Goal: Task Accomplishment & Management: Manage account settings

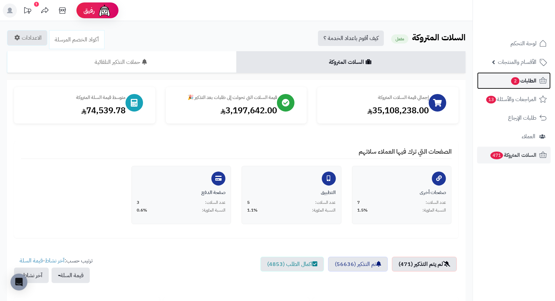
click at [524, 82] on span "الطلبات 2" at bounding box center [523, 81] width 26 height 10
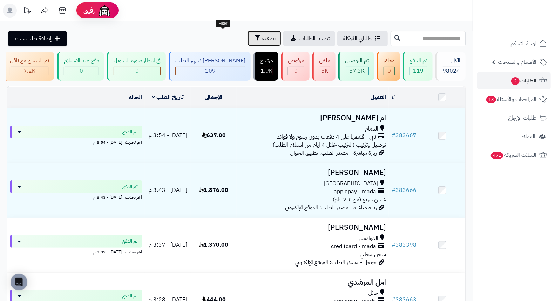
click at [262, 40] on span "تصفية" at bounding box center [268, 38] width 13 height 8
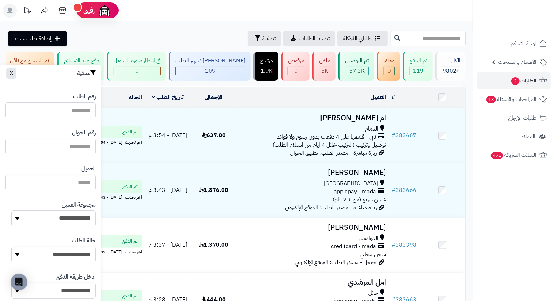
paste input "*********"
type input "*********"
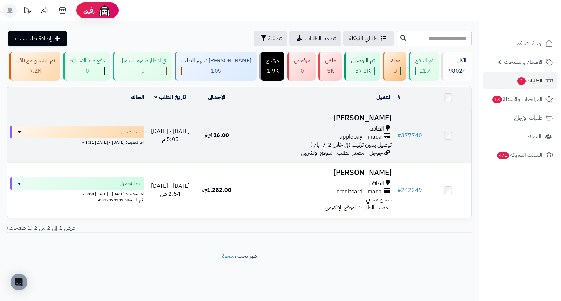
click at [374, 119] on h3 "مريم الثمالي" at bounding box center [316, 118] width 149 height 8
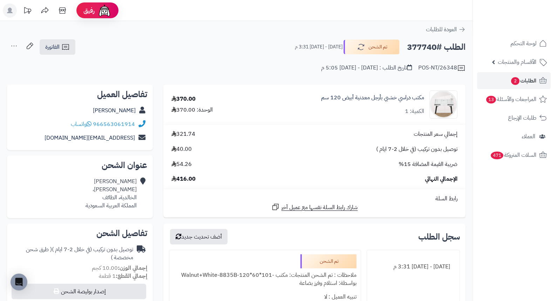
click at [418, 48] on h2 "الطلب #377740" at bounding box center [436, 47] width 59 height 14
copy h2 "377740"
click at [262, 55] on div "POS-NT/26348 تاريخ الطلب : الخميس - ١٨ سبتمبر ٢٠٢٥ - 5:05 م" at bounding box center [236, 63] width 458 height 17
click at [516, 83] on span "2" at bounding box center [515, 81] width 9 height 8
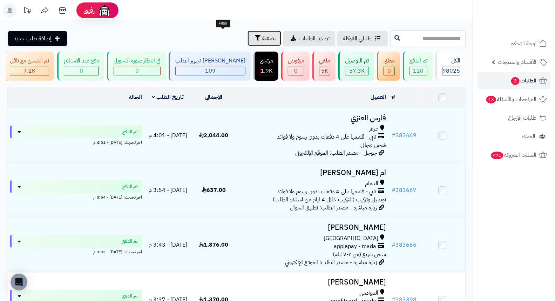
click at [262, 39] on span "تصفية" at bounding box center [268, 38] width 13 height 8
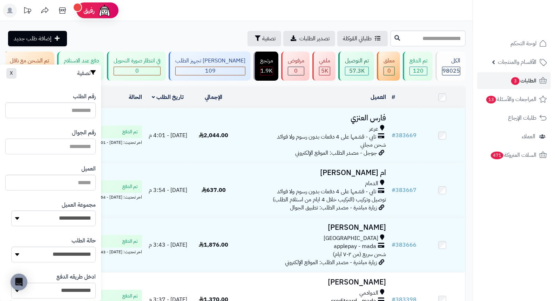
paste input "*********"
type input "*********"
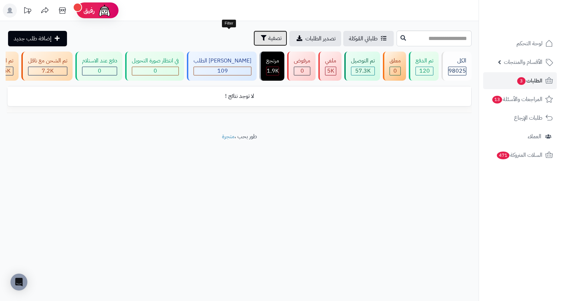
click at [268, 35] on span "تصفية" at bounding box center [274, 38] width 13 height 8
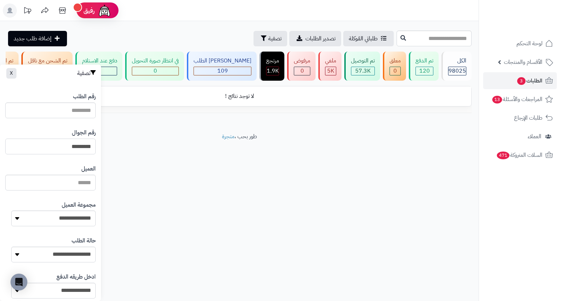
click at [59, 146] on input "*********" at bounding box center [50, 146] width 90 height 16
click at [445, 43] on input "text" at bounding box center [433, 38] width 75 height 16
type input "*"
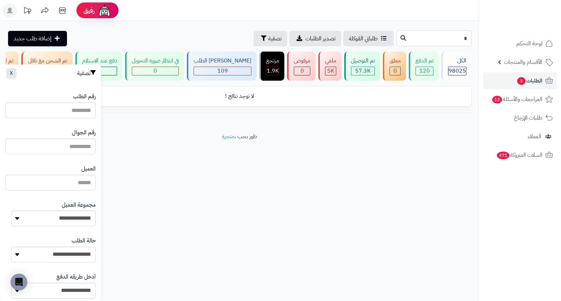
type input "*"
type input "**"
type input "***"
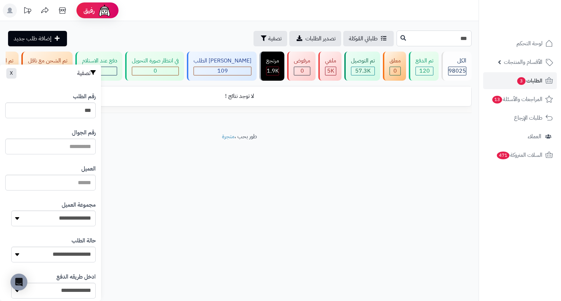
type input "****"
type input "*****"
type input "******"
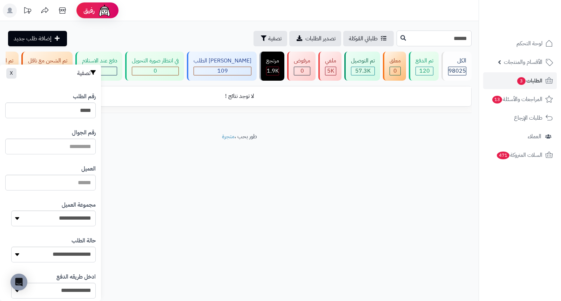
type input "******"
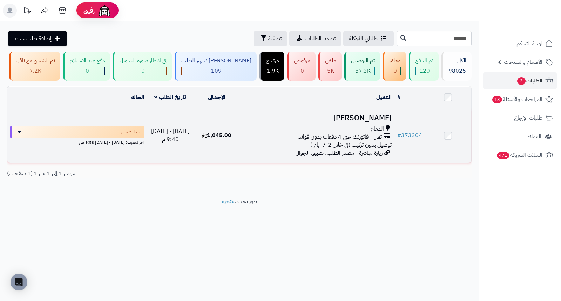
click at [372, 122] on h3 "[PERSON_NAME]" at bounding box center [316, 118] width 149 height 8
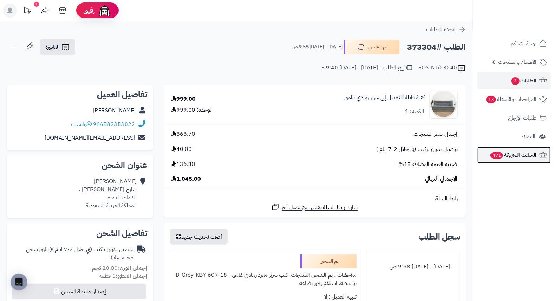
click at [526, 156] on span "السلات المتروكة 471" at bounding box center [513, 155] width 47 height 10
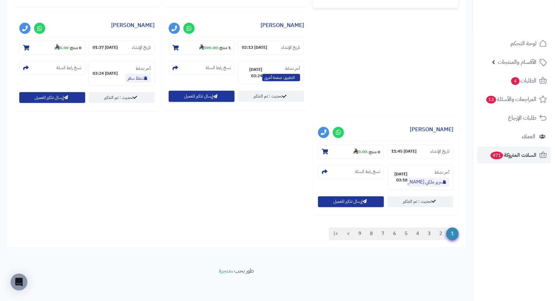
scroll to position [702, 0]
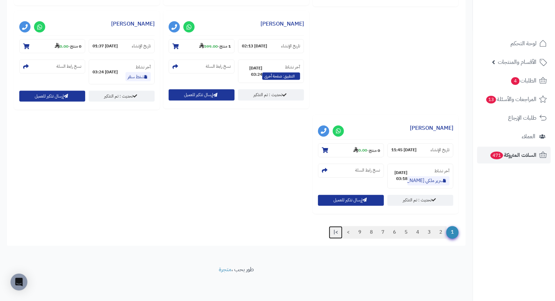
click at [335, 232] on link ">|" at bounding box center [336, 232] width 14 height 13
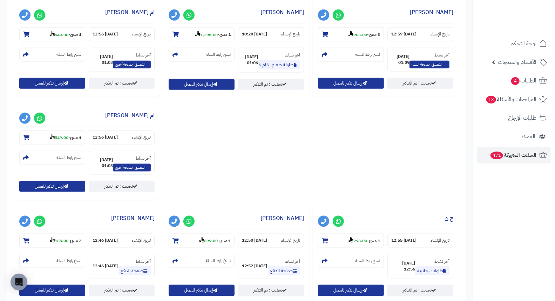
scroll to position [467, 0]
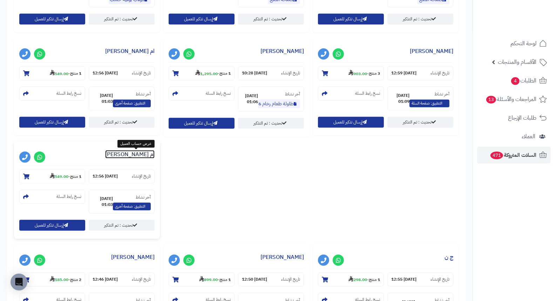
click at [135, 157] on link "ام [PERSON_NAME]" at bounding box center [129, 154] width 49 height 8
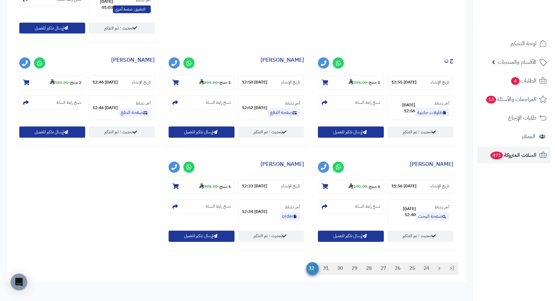
scroll to position [701, 0]
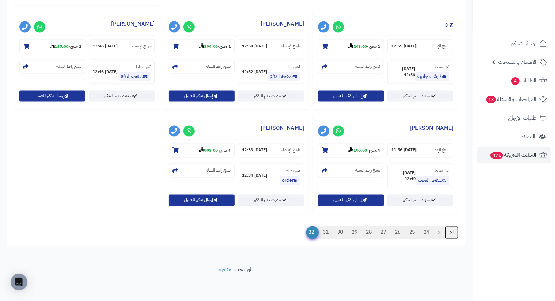
click at [452, 233] on link "|<" at bounding box center [452, 232] width 14 height 13
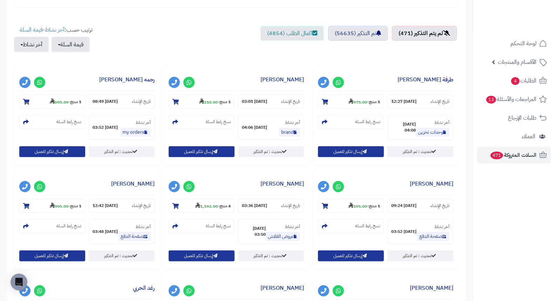
scroll to position [233, 0]
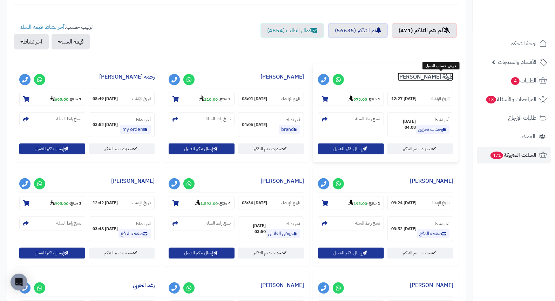
click at [437, 77] on link "طرفة [PERSON_NAME]" at bounding box center [425, 77] width 56 height 8
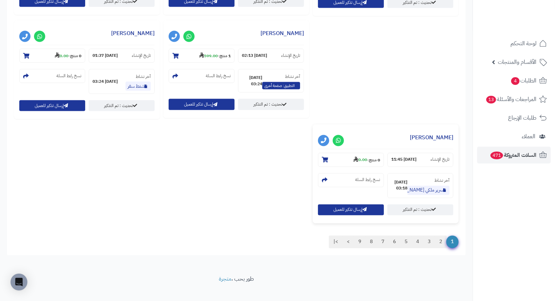
scroll to position [702, 0]
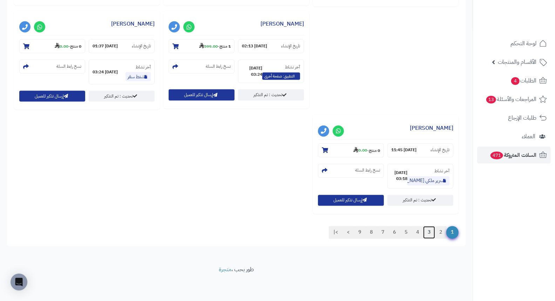
click at [428, 233] on link "3" at bounding box center [429, 232] width 12 height 13
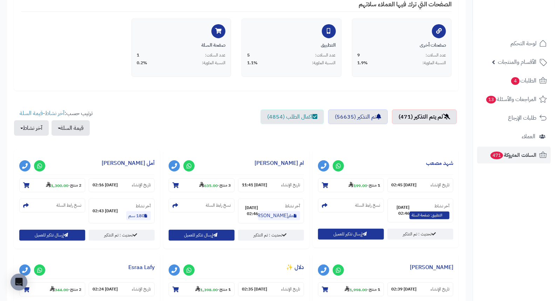
scroll to position [194, 0]
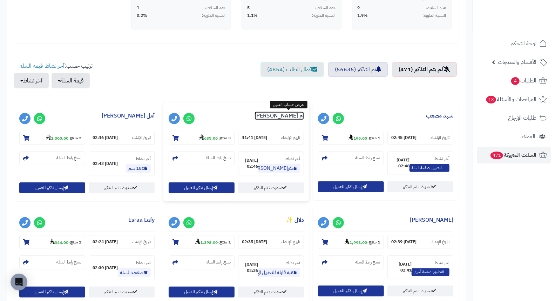
click at [296, 113] on link "ام راكان العوفي" at bounding box center [278, 115] width 49 height 8
click at [152, 114] on link "أمل العصيمي" at bounding box center [128, 115] width 53 height 8
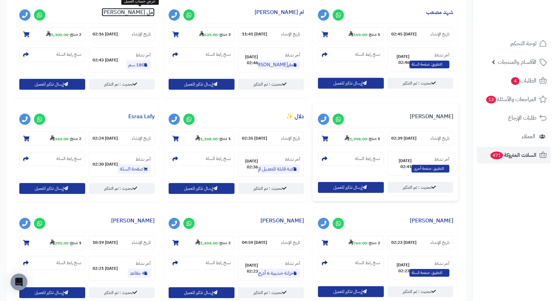
scroll to position [311, 0]
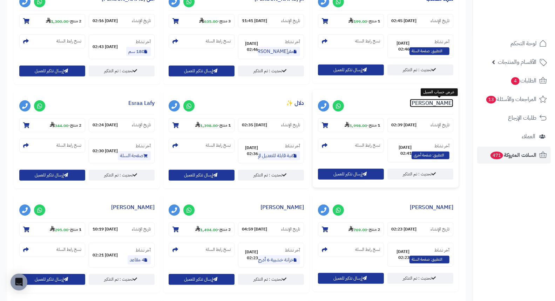
click at [440, 104] on link "تهاني الشمري" at bounding box center [431, 103] width 43 height 8
click at [299, 99] on link "دلال ✨" at bounding box center [295, 103] width 18 height 8
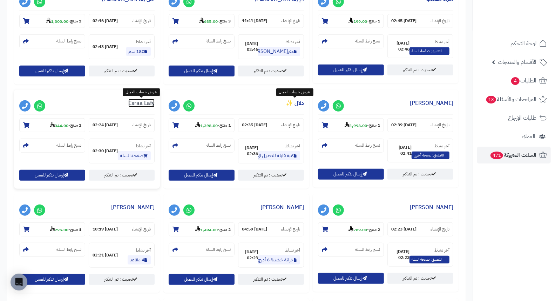
click at [144, 105] on link "Esraa Lafy" at bounding box center [141, 103] width 26 height 8
click at [150, 104] on link "Esraa Lafy" at bounding box center [141, 103] width 26 height 8
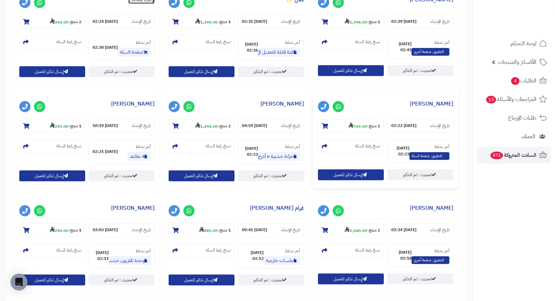
scroll to position [428, 0]
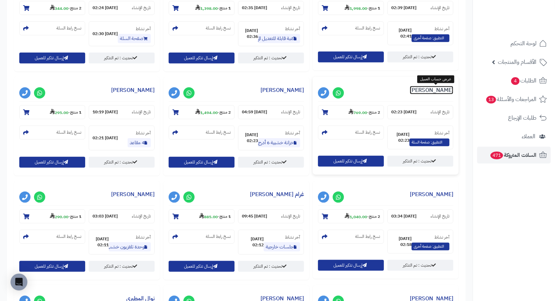
click at [436, 88] on link "Mayar Zanata" at bounding box center [431, 90] width 43 height 8
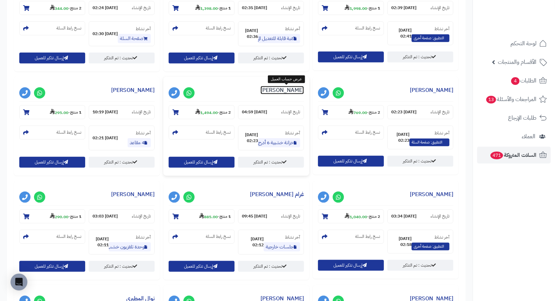
click at [285, 91] on link "هنادي المحيميد" at bounding box center [281, 90] width 43 height 8
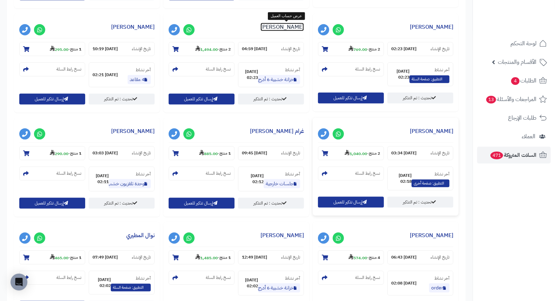
scroll to position [545, 0]
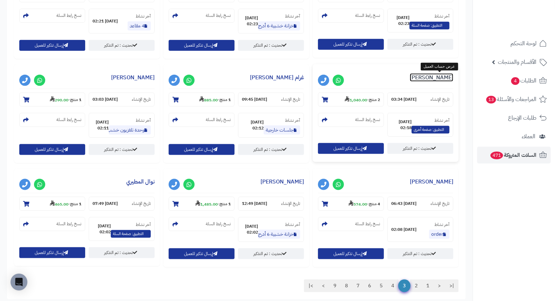
click at [433, 77] on link "شوق عبدالله" at bounding box center [431, 77] width 43 height 8
click at [438, 77] on link "شوق عبدالله" at bounding box center [431, 77] width 43 height 8
click at [495, 233] on nav "لوحة التحكم الأقسام والمنتجات المنتجات الأقسام الماركات مواصفات المنتجات مواصفا…" at bounding box center [513, 159] width 82 height 301
click at [489, 209] on nav "لوحة التحكم الأقسام والمنتجات المنتجات الأقسام الماركات مواصفات المنتجات مواصفا…" at bounding box center [513, 159] width 82 height 301
click at [481, 208] on nav "لوحة التحكم الأقسام والمنتجات المنتجات الأقسام الماركات مواصفات المنتجات مواصفا…" at bounding box center [513, 159] width 82 height 301
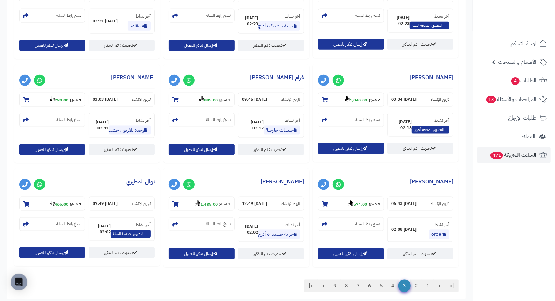
click at [481, 208] on nav "لوحة التحكم الأقسام والمنتجات المنتجات الأقسام الماركات مواصفات المنتجات مواصفا…" at bounding box center [513, 159] width 82 height 301
drag, startPoint x: 491, startPoint y: 193, endPoint x: 500, endPoint y: 190, distance: 9.8
click at [500, 190] on nav "لوحة التحكم الأقسام والمنتجات المنتجات الأقسام الماركات مواصفات المنتجات مواصفا…" at bounding box center [513, 159] width 82 height 301
click at [504, 226] on nav "لوحة التحكم الأقسام والمنتجات المنتجات الأقسام الماركات مواصفات المنتجات مواصفا…" at bounding box center [513, 159] width 82 height 301
click at [443, 78] on link "شوق عبدالله" at bounding box center [431, 77] width 43 height 8
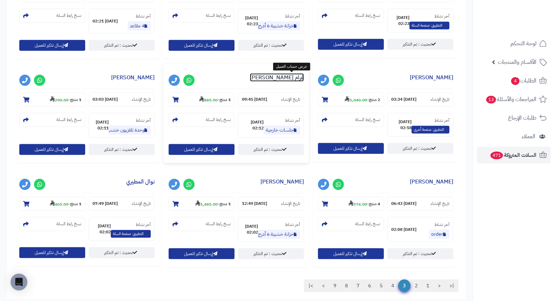
click at [290, 76] on link "غرام السراح" at bounding box center [277, 77] width 54 height 8
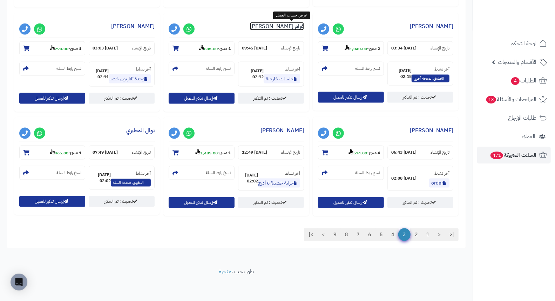
scroll to position [598, 0]
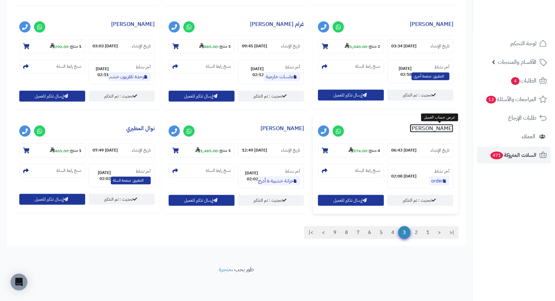
click at [442, 132] on link "منيره عبدالله" at bounding box center [431, 128] width 43 height 8
click at [288, 129] on link "عبدالله الدوسري" at bounding box center [281, 128] width 43 height 8
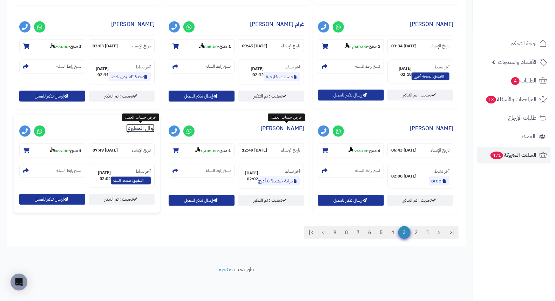
click at [148, 128] on link "نوال المطيري" at bounding box center [140, 128] width 28 height 8
click at [394, 233] on link "4" at bounding box center [393, 232] width 12 height 13
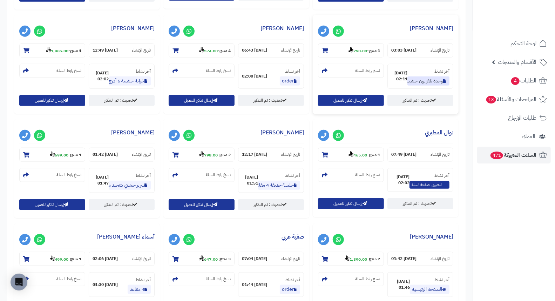
scroll to position [404, 0]
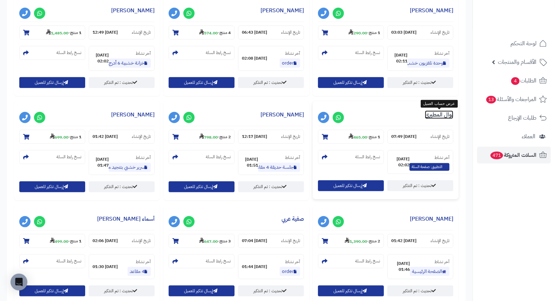
click at [445, 112] on link "نوال المطيري" at bounding box center [439, 114] width 28 height 8
click at [291, 116] on link "زينب الفليو" at bounding box center [281, 114] width 43 height 8
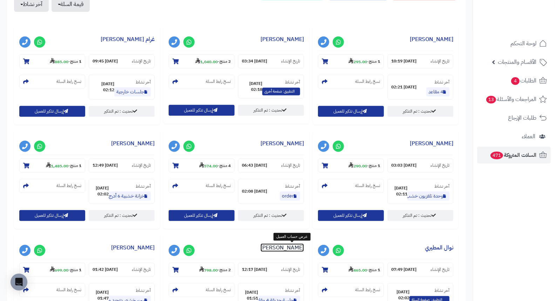
scroll to position [131, 0]
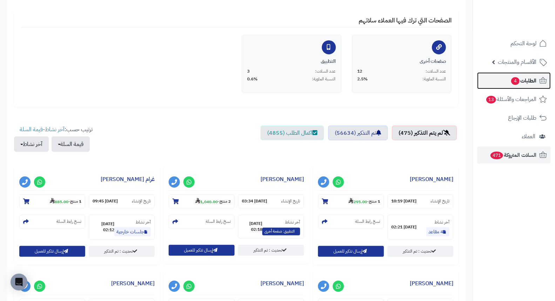
click at [518, 79] on span "4" at bounding box center [515, 81] width 8 height 8
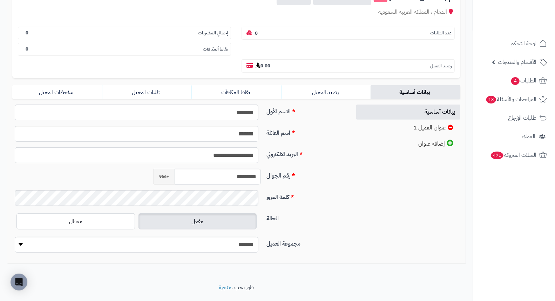
scroll to position [96, 0]
click at [244, 168] on input "*********" at bounding box center [218, 176] width 86 height 16
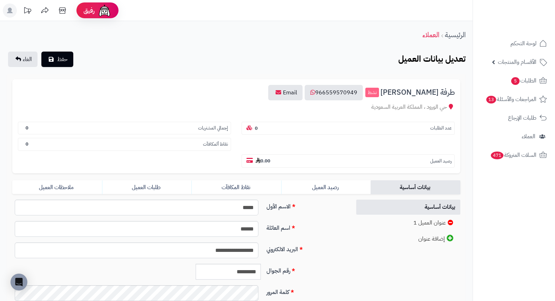
scroll to position [96, 0]
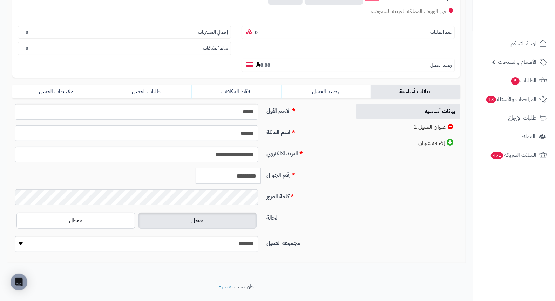
click at [230, 168] on input "*********" at bounding box center [228, 176] width 65 height 16
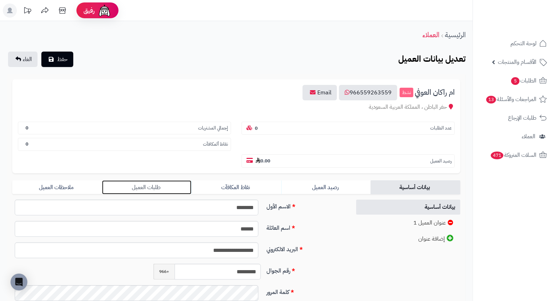
click at [139, 180] on link "طلبات العميل" at bounding box center [147, 187] width 90 height 14
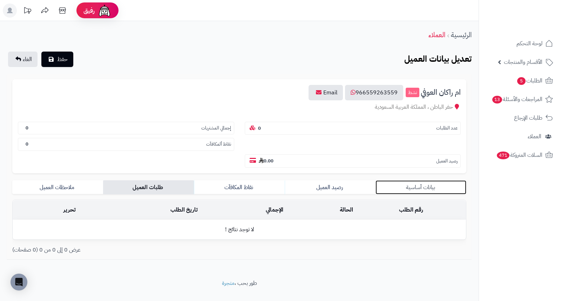
click at [423, 180] on link "بيانات أساسية" at bounding box center [420, 187] width 91 height 14
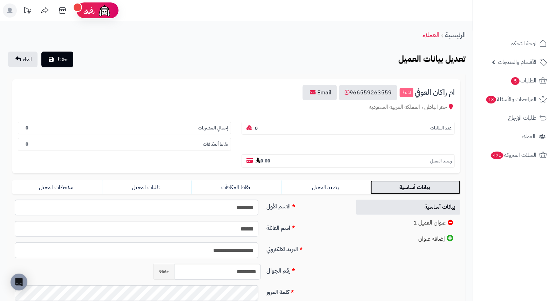
scroll to position [96, 0]
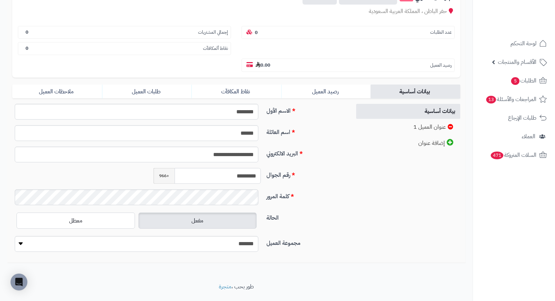
click at [247, 168] on input "*********" at bounding box center [218, 176] width 86 height 16
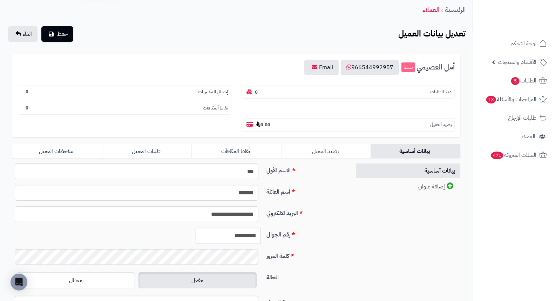
scroll to position [39, 0]
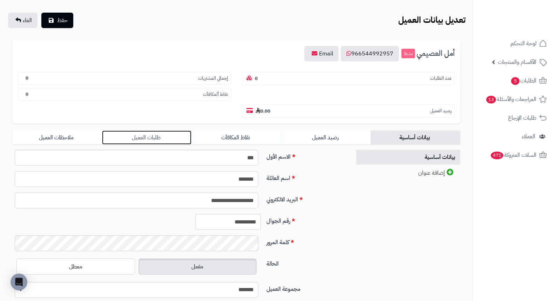
click at [145, 130] on link "طلبات العميل" at bounding box center [147, 137] width 90 height 14
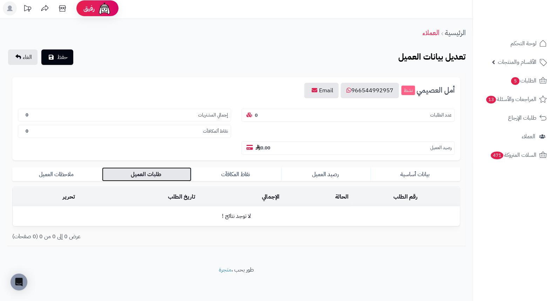
scroll to position [0, 0]
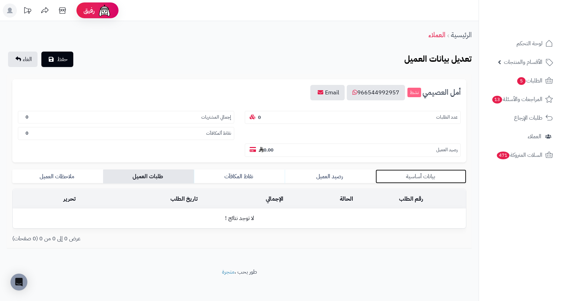
click at [406, 169] on link "بيانات أساسية" at bounding box center [420, 176] width 91 height 14
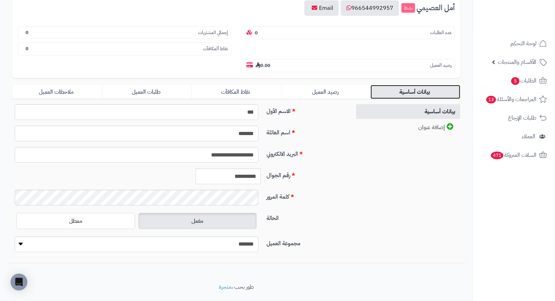
scroll to position [85, 0]
click at [243, 168] on input "**********" at bounding box center [228, 176] width 65 height 16
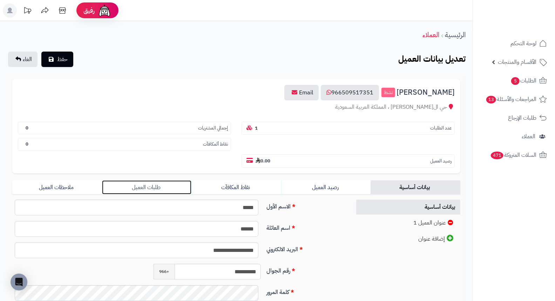
click at [134, 180] on link "طلبات العميل" at bounding box center [147, 187] width 90 height 14
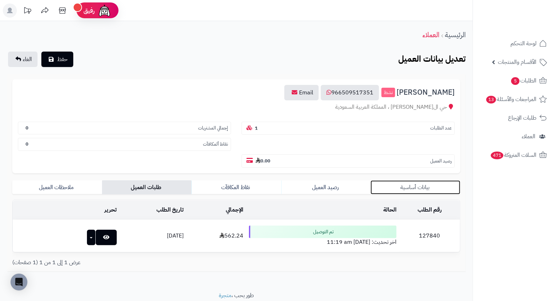
click at [413, 180] on link "بيانات أساسية" at bounding box center [415, 187] width 90 height 14
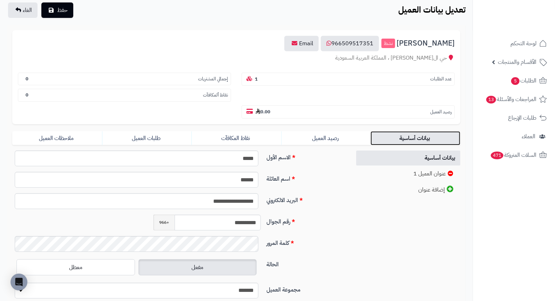
scroll to position [96, 0]
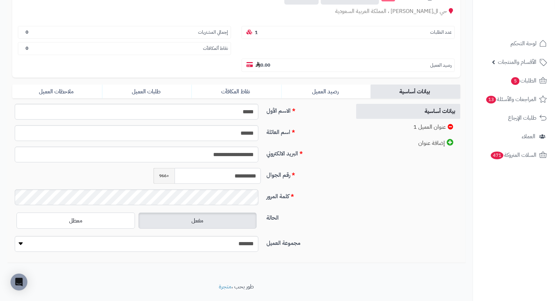
click at [229, 168] on input "**********" at bounding box center [218, 176] width 86 height 16
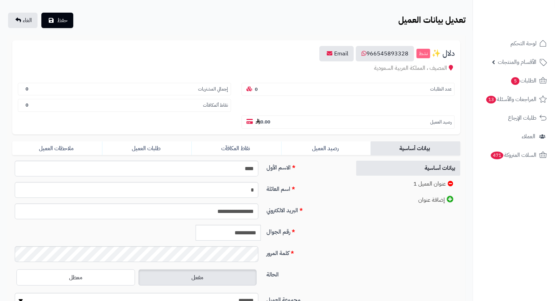
scroll to position [96, 0]
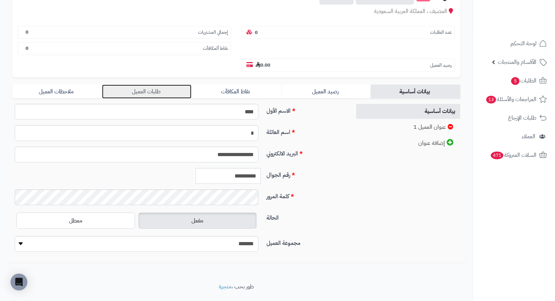
drag, startPoint x: 131, startPoint y: 76, endPoint x: 153, endPoint y: 75, distance: 22.8
click at [131, 84] on link "طلبات العميل" at bounding box center [147, 91] width 90 height 14
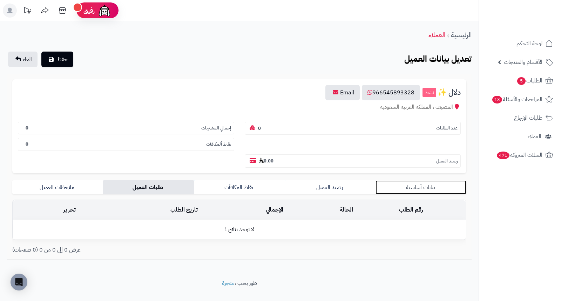
click at [430, 180] on link "بيانات أساسية" at bounding box center [420, 187] width 91 height 14
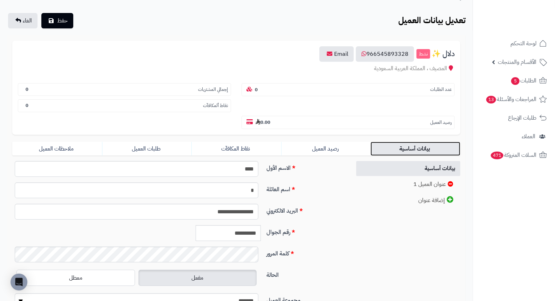
scroll to position [96, 0]
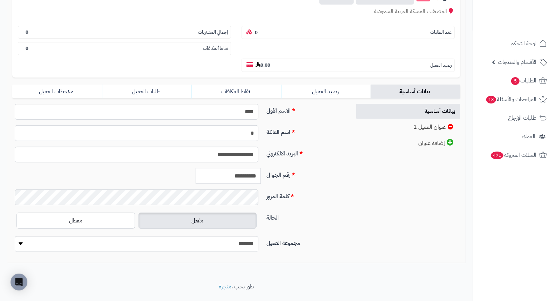
click at [241, 168] on input "**********" at bounding box center [228, 176] width 65 height 16
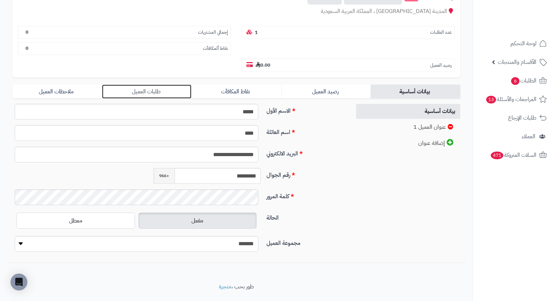
click at [158, 84] on link "طلبات العميل" at bounding box center [147, 91] width 90 height 14
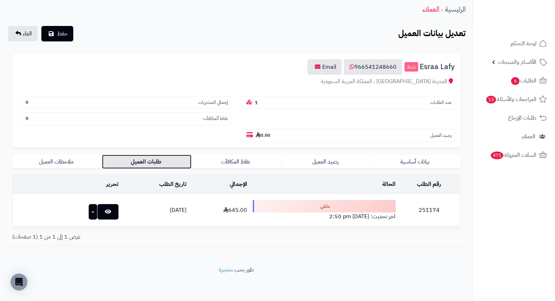
scroll to position [9, 0]
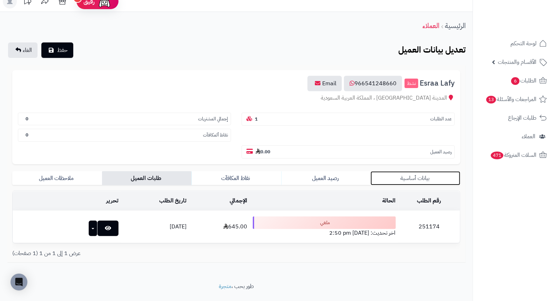
click at [423, 171] on link "بيانات أساسية" at bounding box center [415, 178] width 90 height 14
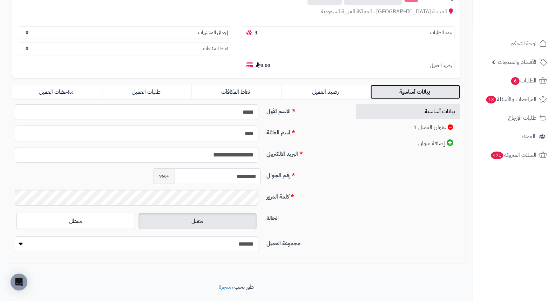
scroll to position [96, 0]
click at [234, 168] on input "*********" at bounding box center [218, 176] width 86 height 16
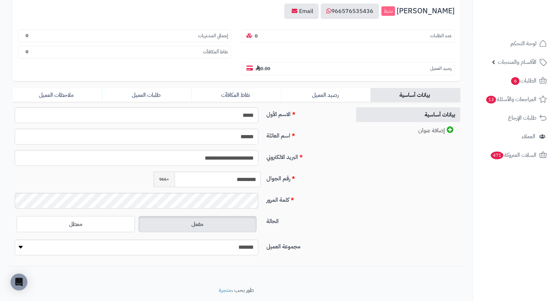
scroll to position [85, 0]
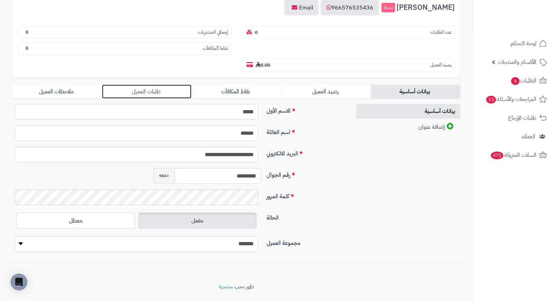
click at [140, 84] on link "طلبات العميل" at bounding box center [147, 91] width 90 height 14
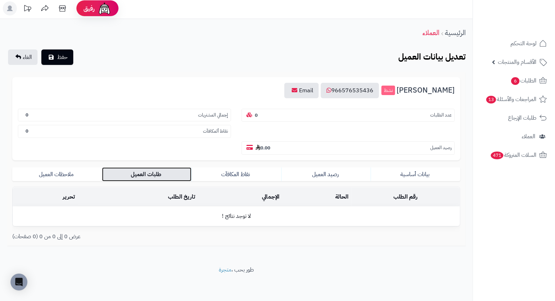
scroll to position [0, 0]
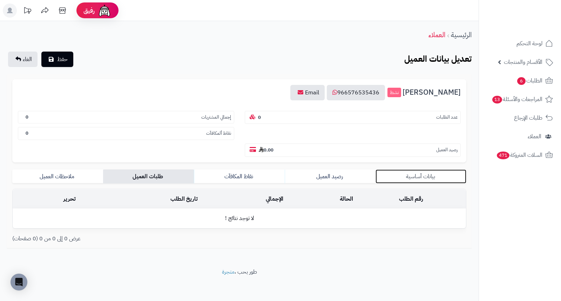
click at [427, 169] on link "بيانات أساسية" at bounding box center [420, 176] width 91 height 14
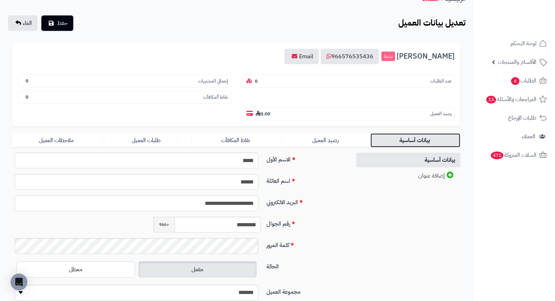
scroll to position [85, 0]
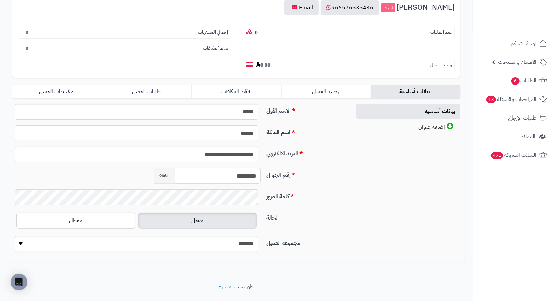
click at [244, 168] on input "*********" at bounding box center [218, 176] width 86 height 16
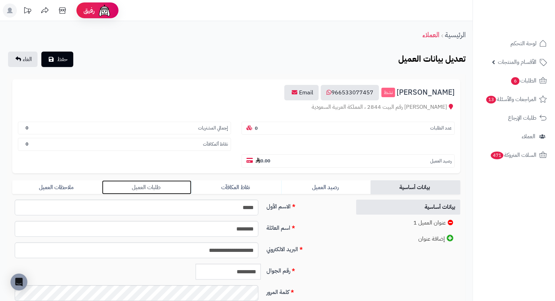
click at [147, 180] on link "طلبات العميل" at bounding box center [147, 187] width 90 height 14
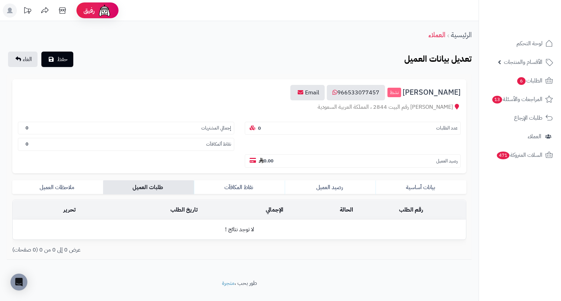
click at [413, 200] on td "رقم الطلب" at bounding box center [411, 209] width 110 height 19
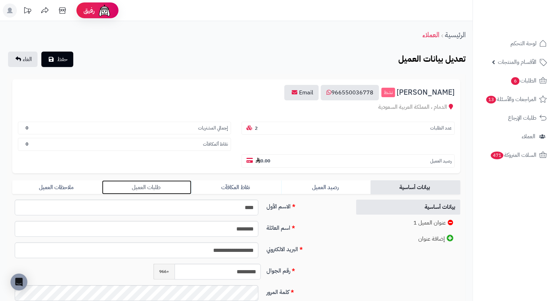
click at [146, 180] on link "طلبات العميل" at bounding box center [147, 187] width 90 height 14
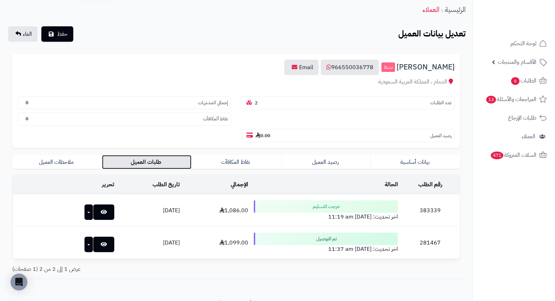
scroll to position [41, 0]
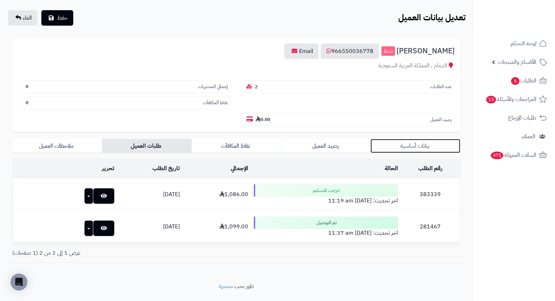
click at [418, 139] on link "بيانات أساسية" at bounding box center [415, 146] width 90 height 14
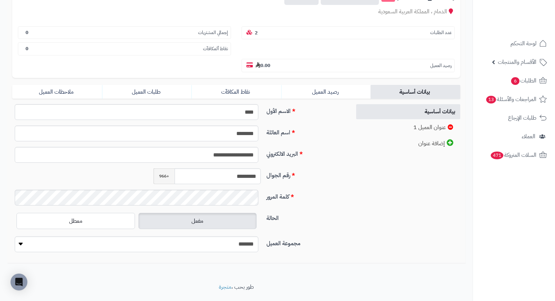
scroll to position [96, 0]
click at [232, 168] on input "*********" at bounding box center [218, 176] width 86 height 16
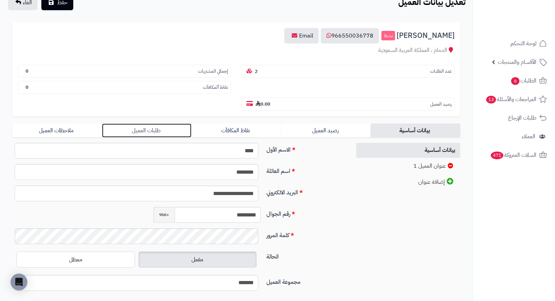
click at [149, 123] on link "طلبات العميل" at bounding box center [147, 130] width 90 height 14
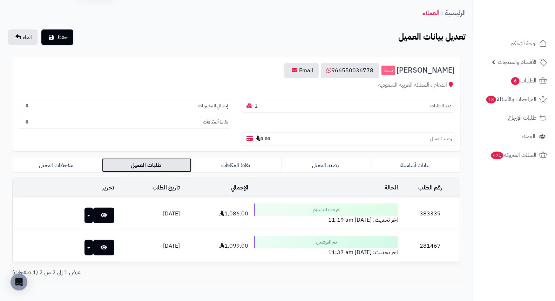
scroll to position [41, 0]
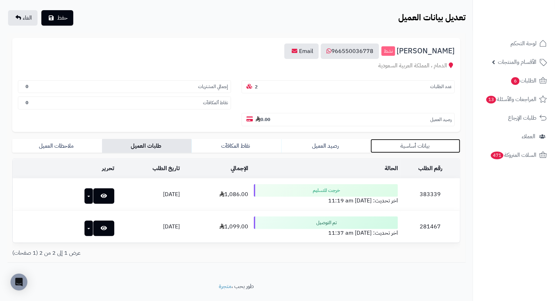
click at [408, 139] on link "بيانات أساسية" at bounding box center [415, 146] width 90 height 14
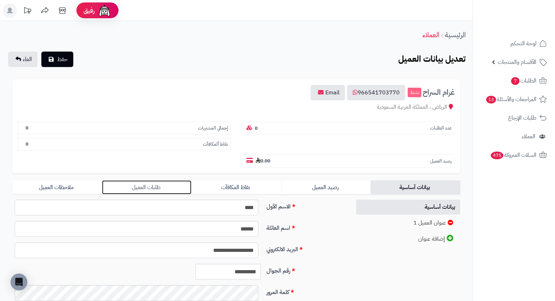
click at [148, 180] on link "طلبات العميل" at bounding box center [147, 187] width 90 height 14
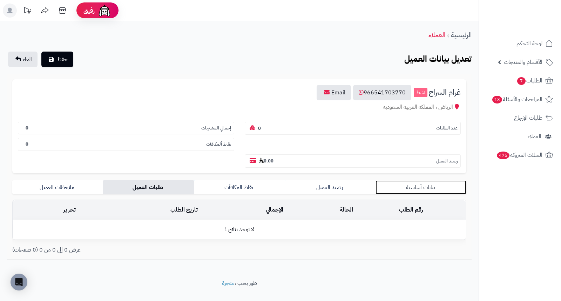
click at [437, 180] on link "بيانات أساسية" at bounding box center [420, 187] width 91 height 14
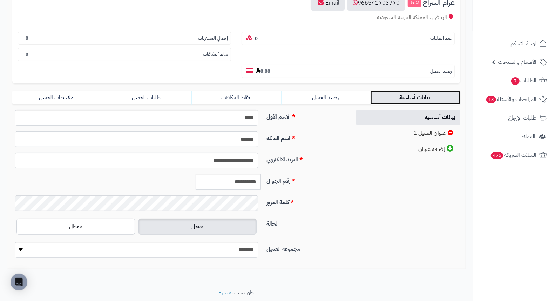
scroll to position [96, 0]
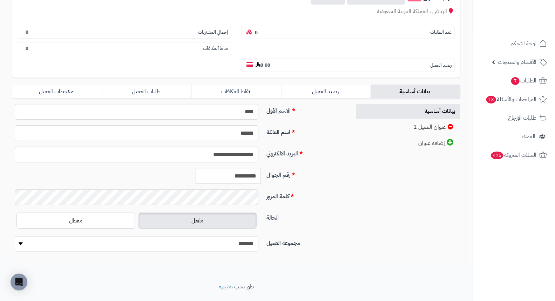
click at [254, 168] on input "**********" at bounding box center [228, 176] width 65 height 16
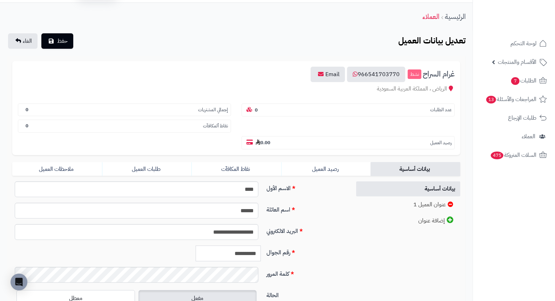
scroll to position [18, 0]
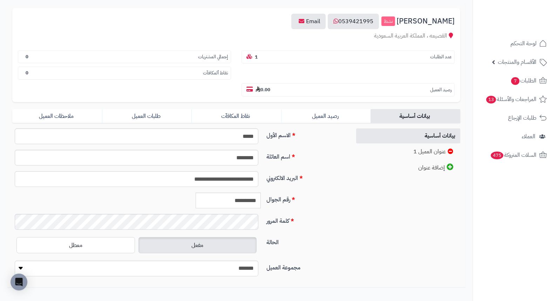
scroll to position [78, 0]
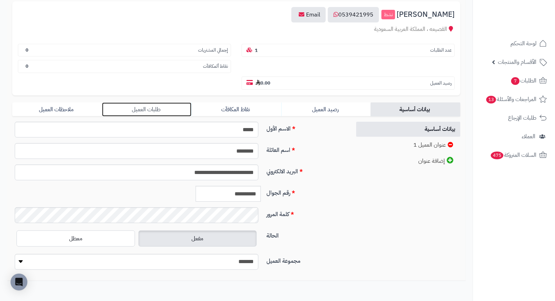
click at [125, 102] on link "طلبات العميل" at bounding box center [147, 109] width 90 height 14
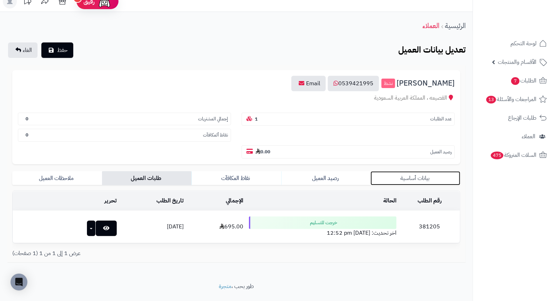
click at [405, 171] on link "بيانات أساسية" at bounding box center [415, 178] width 90 height 14
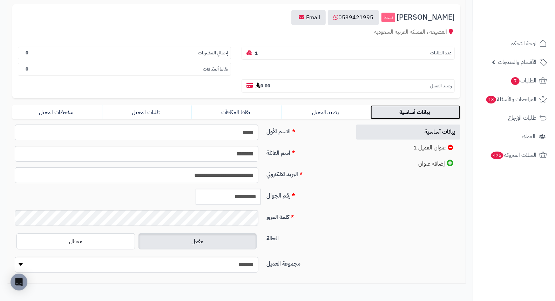
scroll to position [87, 0]
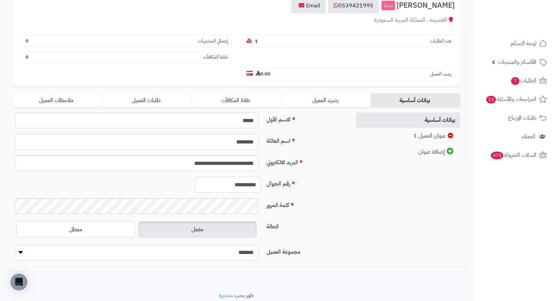
click at [233, 177] on input "**********" at bounding box center [228, 185] width 65 height 16
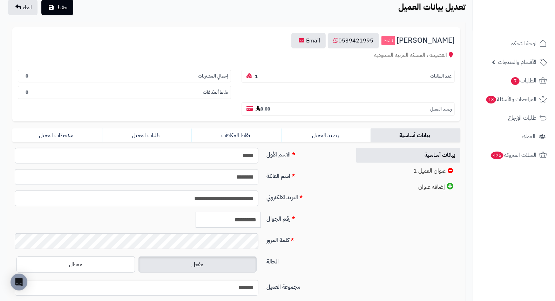
scroll to position [9, 0]
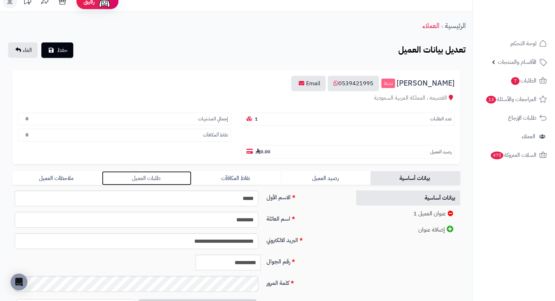
click at [156, 171] on link "طلبات العميل" at bounding box center [147, 178] width 90 height 14
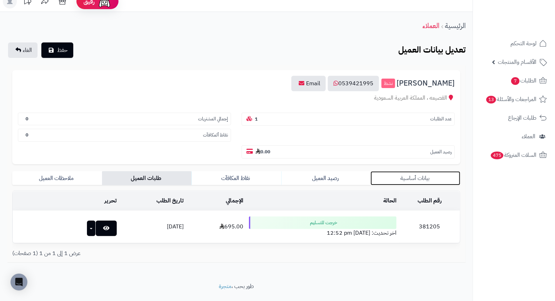
click at [405, 171] on link "بيانات أساسية" at bounding box center [415, 178] width 90 height 14
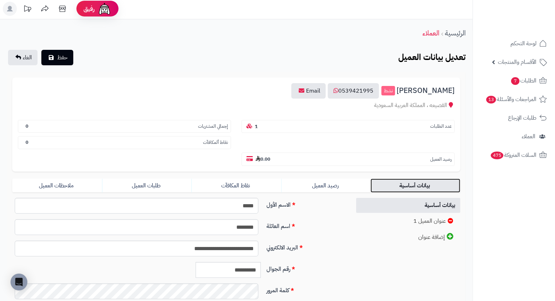
scroll to position [0, 0]
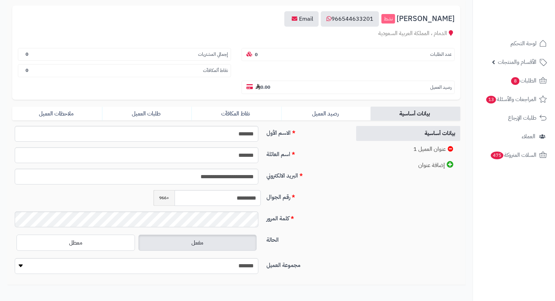
scroll to position [96, 0]
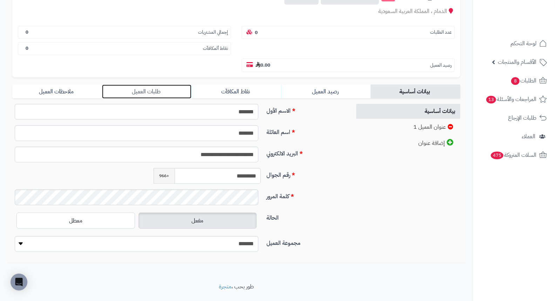
click at [150, 84] on link "طلبات العميل" at bounding box center [147, 91] width 90 height 14
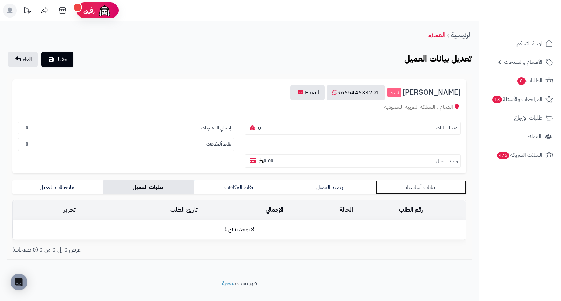
click at [415, 180] on link "بيانات أساسية" at bounding box center [420, 187] width 91 height 14
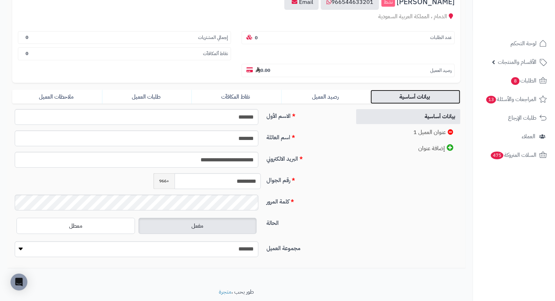
scroll to position [96, 0]
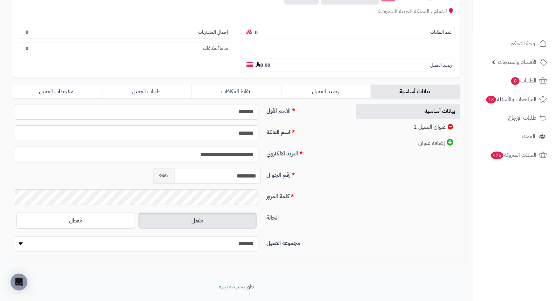
click at [241, 168] on input "*********" at bounding box center [218, 176] width 86 height 16
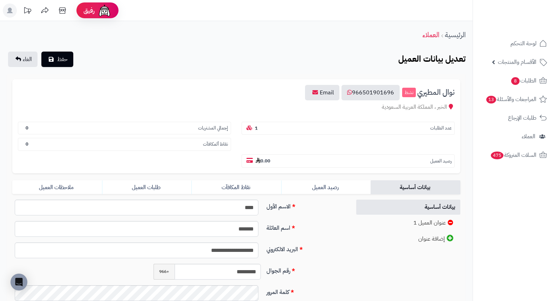
scroll to position [96, 0]
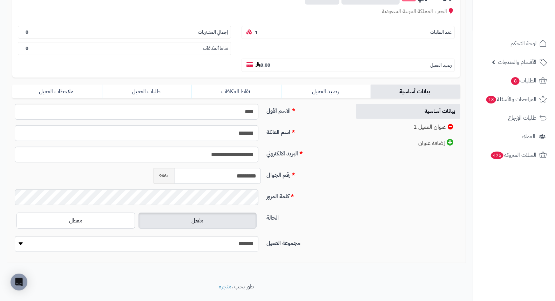
click at [230, 168] on input "*********" at bounding box center [218, 176] width 86 height 16
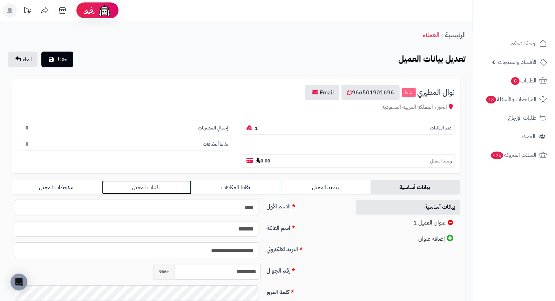
click at [152, 180] on link "طلبات العميل" at bounding box center [147, 187] width 90 height 14
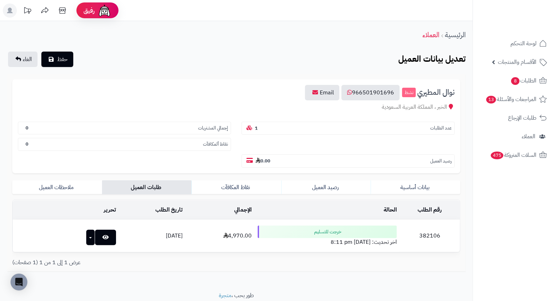
click at [423, 220] on td "382106" at bounding box center [429, 236] width 60 height 32
click at [436, 200] on td "رقم الطلب" at bounding box center [429, 209] width 60 height 19
click at [220, 200] on td "الإجمالي" at bounding box center [219, 209] width 69 height 19
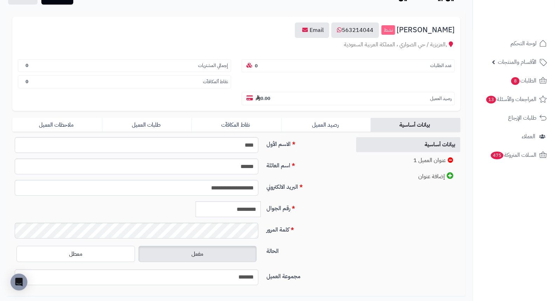
scroll to position [78, 0]
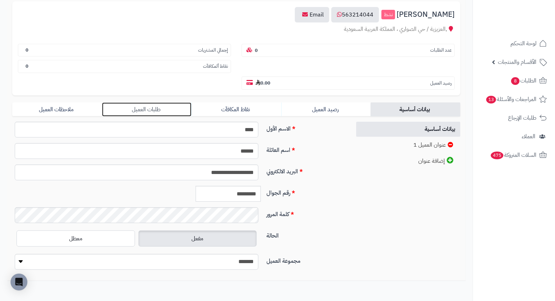
click at [152, 102] on link "طلبات العميل" at bounding box center [147, 109] width 90 height 14
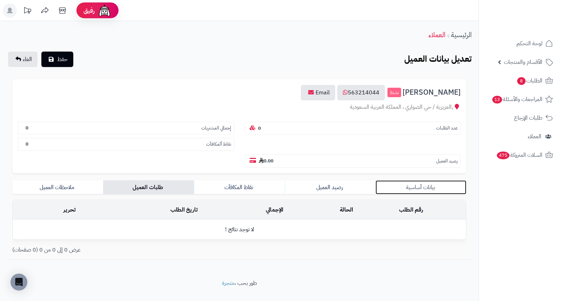
click at [426, 180] on link "بيانات أساسية" at bounding box center [420, 187] width 91 height 14
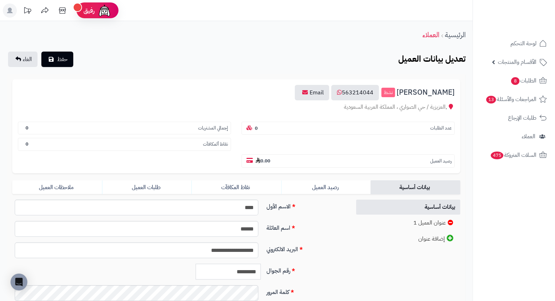
click at [230, 264] on input "*********" at bounding box center [228, 272] width 65 height 16
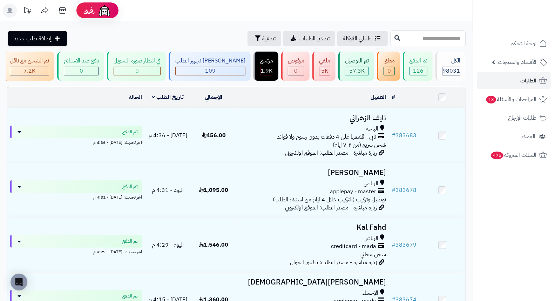
click at [438, 41] on input "text" at bounding box center [427, 38] width 75 height 16
type input "******"
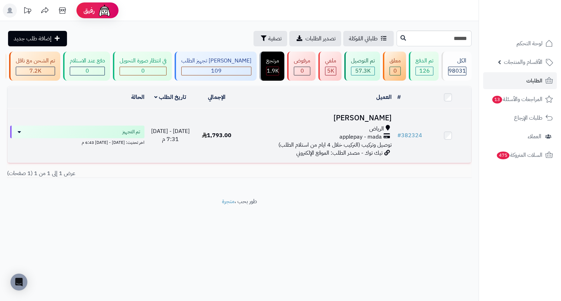
click at [378, 122] on h3 "حصه الحربي" at bounding box center [316, 118] width 149 height 8
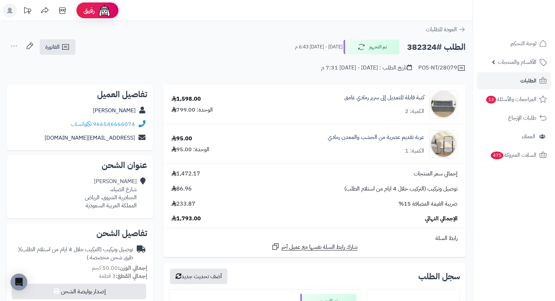
click at [419, 48] on h2 "الطلب #382324" at bounding box center [436, 47] width 59 height 14
copy h2 "382324"
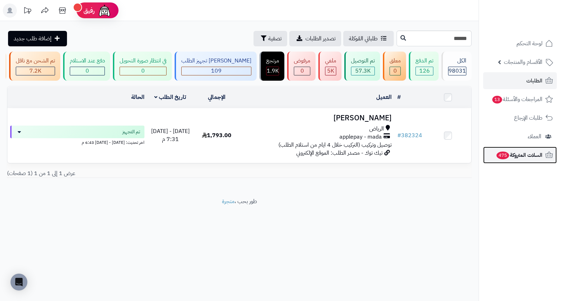
click at [517, 154] on span "السلات المتروكة 475" at bounding box center [518, 155] width 47 height 10
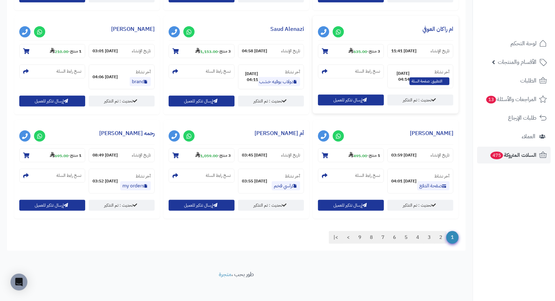
scroll to position [598, 0]
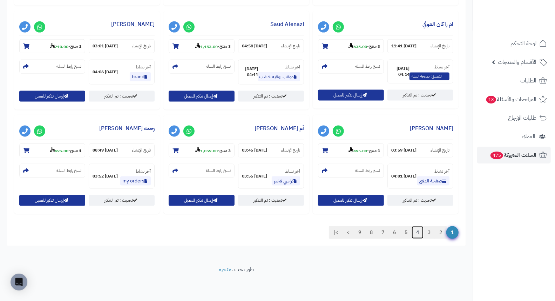
click at [417, 233] on link "4" at bounding box center [417, 232] width 12 height 13
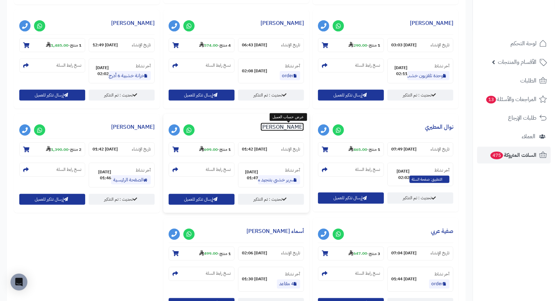
click at [293, 129] on link "Nada Hamzi" at bounding box center [281, 127] width 43 height 8
click at [149, 129] on link "راشد القحطاني" at bounding box center [132, 127] width 43 height 8
click at [294, 128] on link "Nada Hamzi" at bounding box center [281, 127] width 43 height 8
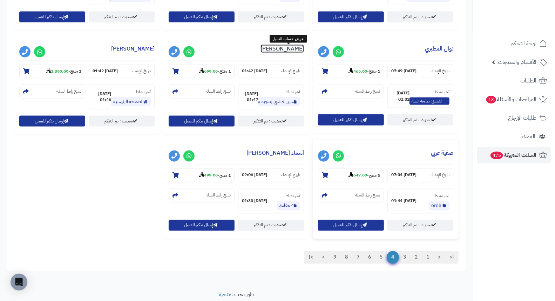
scroll to position [702, 0]
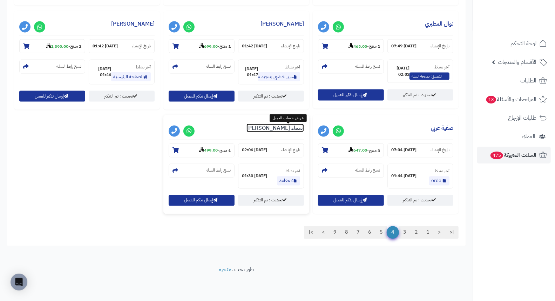
click at [292, 131] on link "أسماء الشهراني" at bounding box center [274, 128] width 57 height 8
click at [442, 132] on link "صفية عربي" at bounding box center [442, 128] width 22 height 8
click at [381, 230] on link "5" at bounding box center [381, 232] width 12 height 13
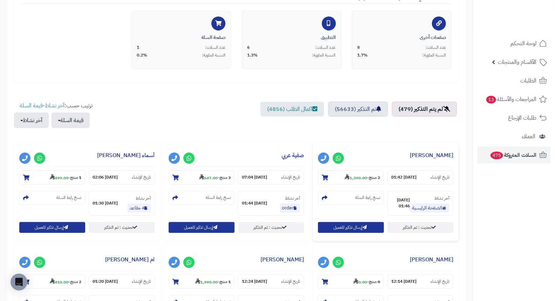
scroll to position [194, 0]
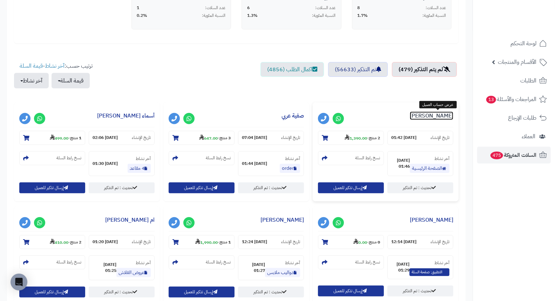
click at [436, 116] on link "راشد القحطاني" at bounding box center [431, 115] width 43 height 8
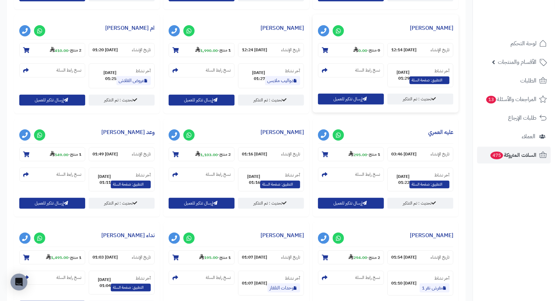
scroll to position [389, 0]
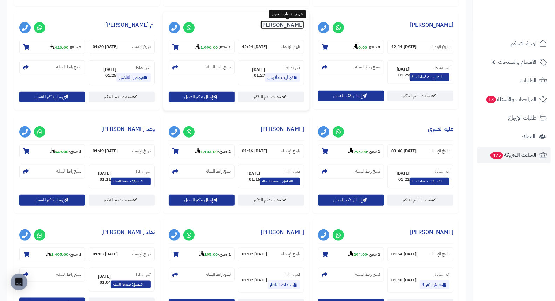
click at [292, 26] on link "Sarah Alotibi" at bounding box center [281, 25] width 43 height 8
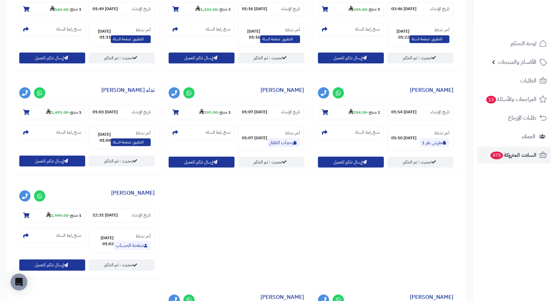
scroll to position [545, 0]
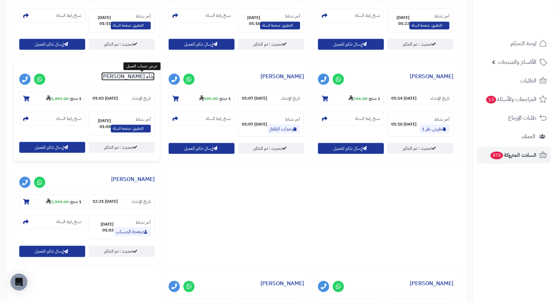
click at [145, 74] on link "نداء مدخلي" at bounding box center [127, 76] width 53 height 8
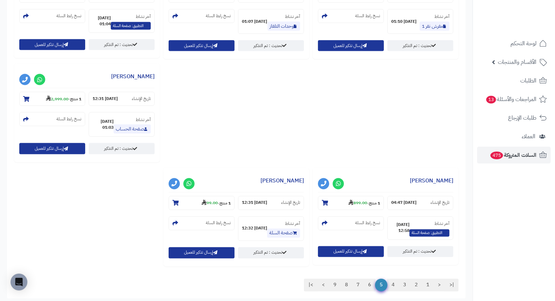
scroll to position [662, 0]
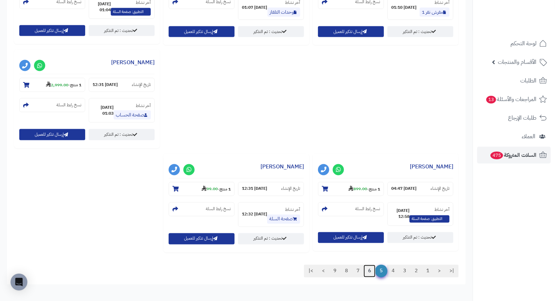
click at [369, 271] on link "6" at bounding box center [369, 271] width 12 height 13
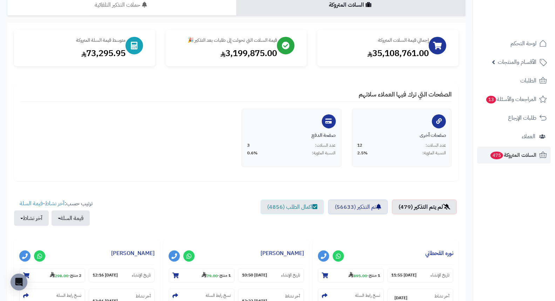
scroll to position [209, 0]
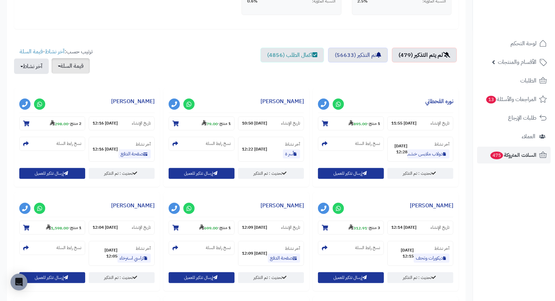
click at [59, 67] on button "قيمة السلة" at bounding box center [71, 65] width 38 height 15
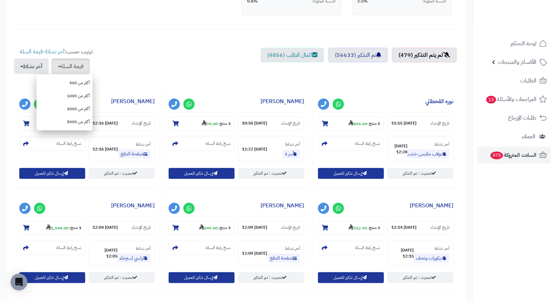
click at [117, 61] on ul "لم يتم التذكير (479) تم التذكير (56633) اكمال الطلب (4856)" at bounding box center [236, 64] width 444 height 33
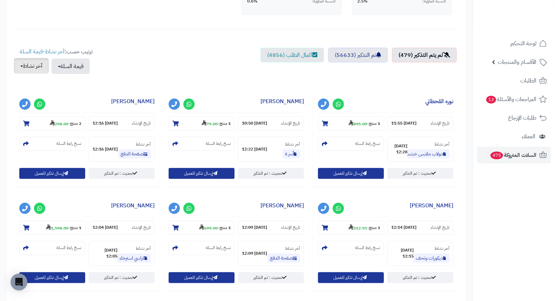
click at [20, 69] on button "آخر نشاط" at bounding box center [31, 65] width 35 height 15
click at [148, 68] on ul "لم يتم التذكير (479) تم التذكير (56633) اكمال الطلب (4856)" at bounding box center [236, 64] width 444 height 33
click at [21, 63] on button "آخر نشاط" at bounding box center [31, 65] width 35 height 15
click at [241, 82] on div "إجمالي قيمة السلات المتروكة 35,108,761.00 قيمة السلات التي تحولت إلى طلبات بعد …" at bounding box center [236, 253] width 444 height 750
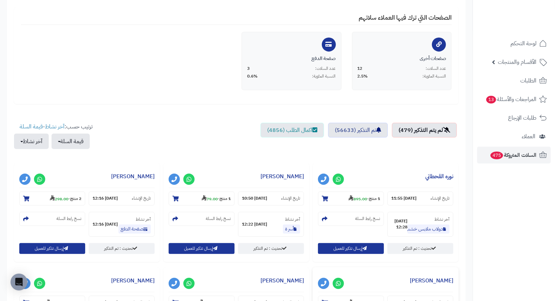
scroll to position [248, 0]
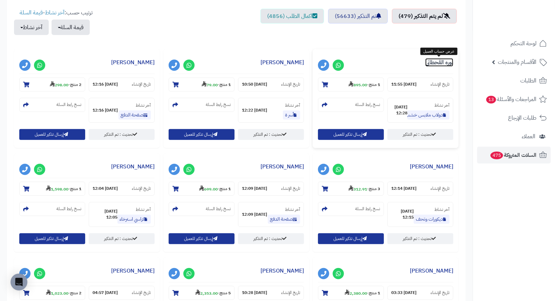
click at [445, 62] on link "نوره القحطاني" at bounding box center [439, 62] width 28 height 8
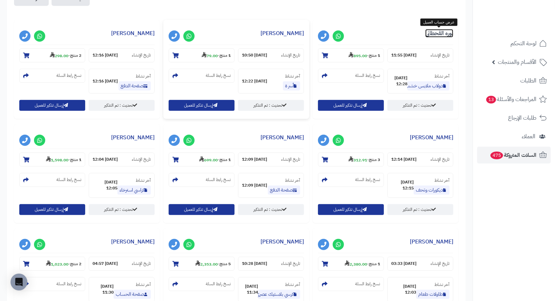
scroll to position [326, 0]
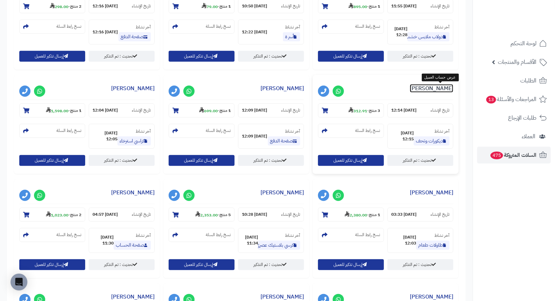
click at [444, 88] on link "مها السعدي" at bounding box center [431, 88] width 43 height 8
click at [138, 93] on h3 "سعيده هروبي" at bounding box center [86, 90] width 135 height 20
click at [139, 91] on link "سعيده هروبي" at bounding box center [132, 88] width 43 height 8
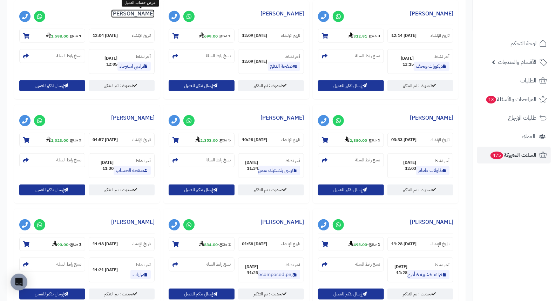
scroll to position [404, 0]
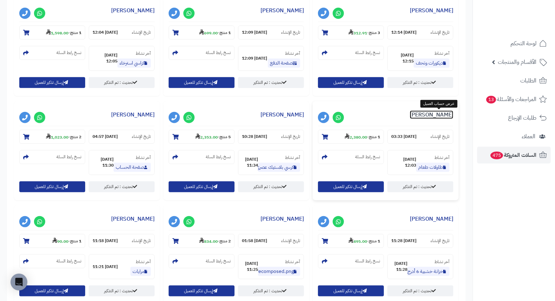
click at [443, 115] on link "فاطمه عارجي" at bounding box center [431, 114] width 43 height 8
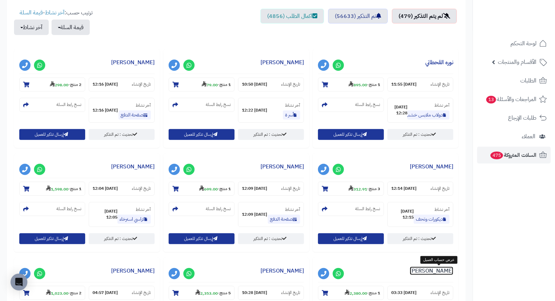
scroll to position [14, 0]
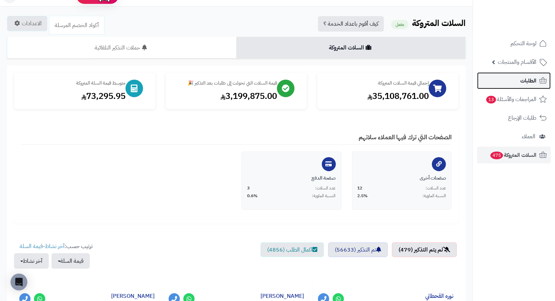
click at [512, 81] on link "الطلبات" at bounding box center [514, 80] width 74 height 17
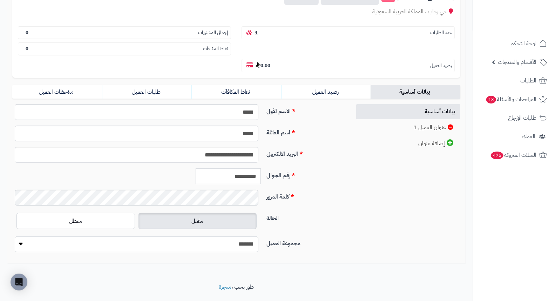
scroll to position [96, 0]
click at [146, 84] on link "طلبات العميل" at bounding box center [147, 91] width 90 height 14
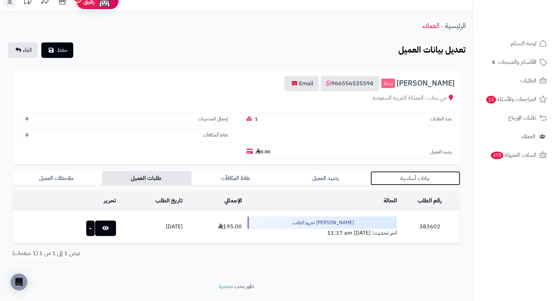
click at [418, 171] on link "بيانات أساسية" at bounding box center [415, 178] width 90 height 14
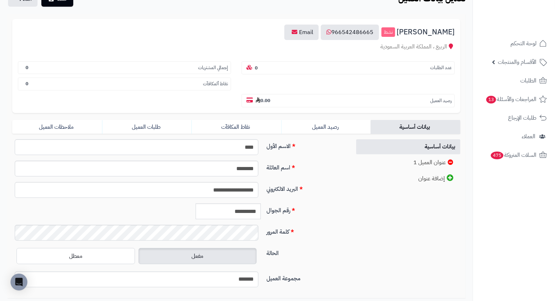
scroll to position [78, 0]
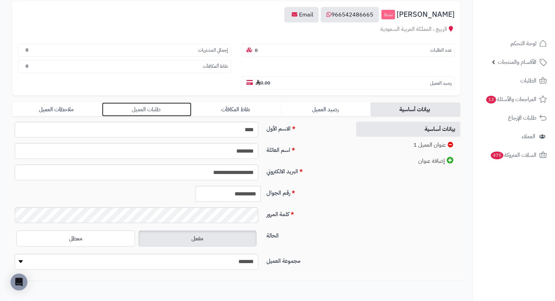
click at [146, 102] on link "طلبات العميل" at bounding box center [147, 109] width 90 height 14
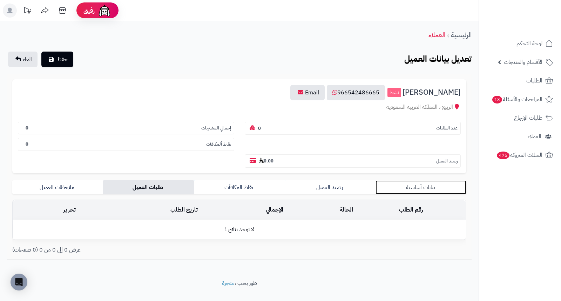
click at [427, 180] on link "بيانات أساسية" at bounding box center [420, 187] width 91 height 14
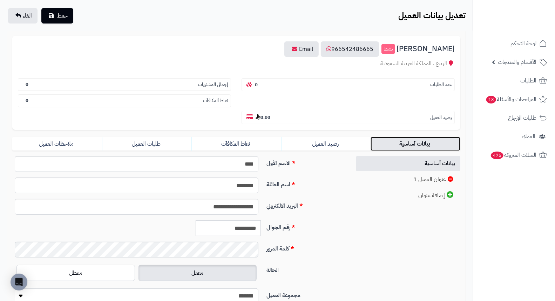
scroll to position [96, 0]
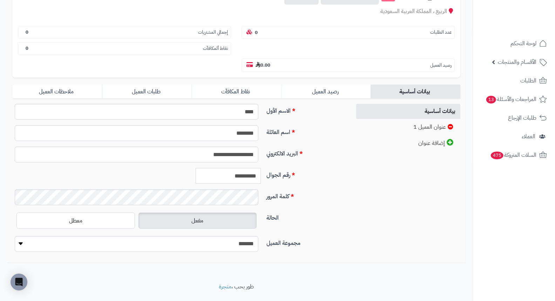
click at [253, 168] on input "**********" at bounding box center [228, 176] width 65 height 16
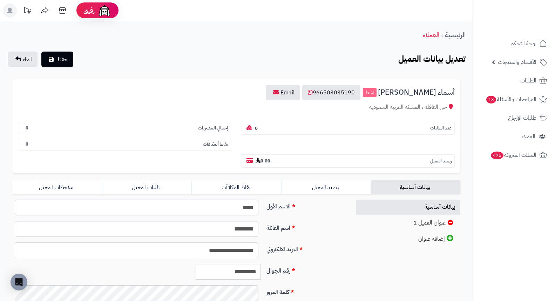
scroll to position [39, 0]
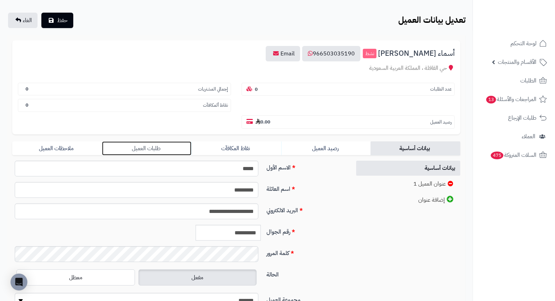
click at [144, 141] on link "طلبات العميل" at bounding box center [147, 148] width 90 height 14
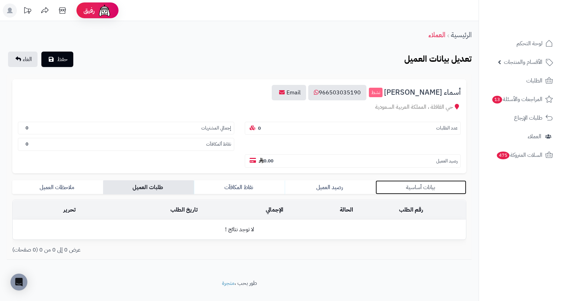
click at [411, 180] on link "بيانات أساسية" at bounding box center [420, 187] width 91 height 14
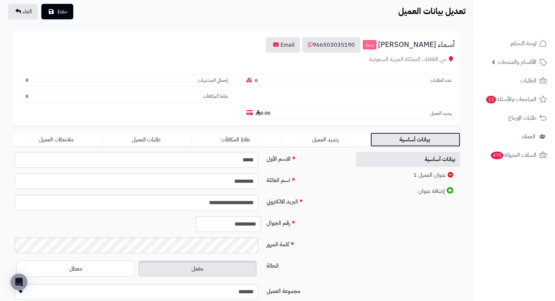
scroll to position [96, 0]
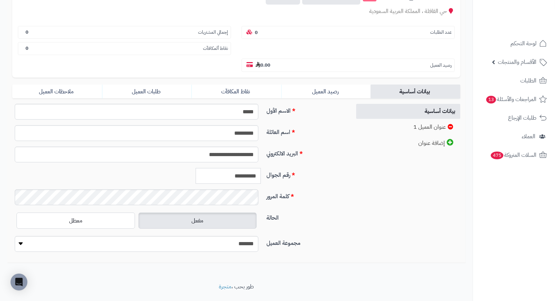
click at [246, 168] on input "**********" at bounding box center [228, 176] width 65 height 16
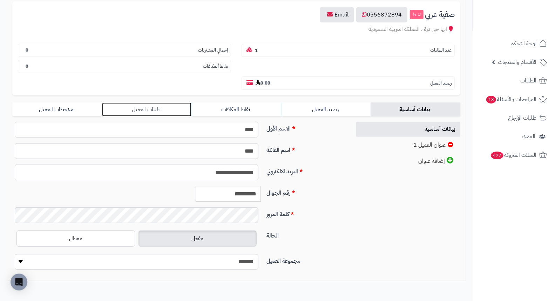
click at [141, 102] on link "طلبات العميل" at bounding box center [147, 109] width 90 height 14
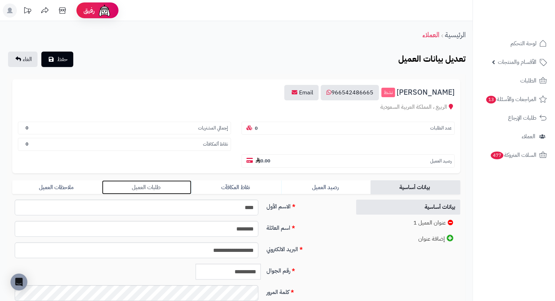
click at [149, 180] on link "طلبات العميل" at bounding box center [147, 187] width 90 height 14
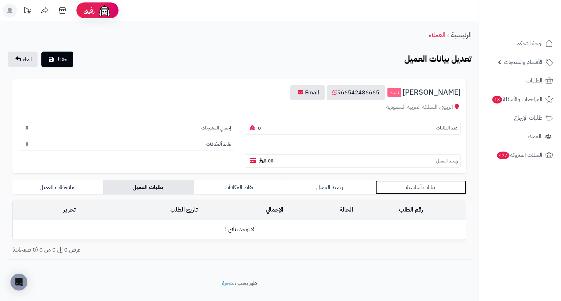
click at [417, 180] on link "بيانات أساسية" at bounding box center [420, 187] width 91 height 14
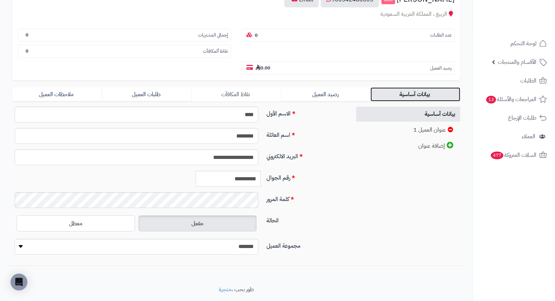
scroll to position [96, 0]
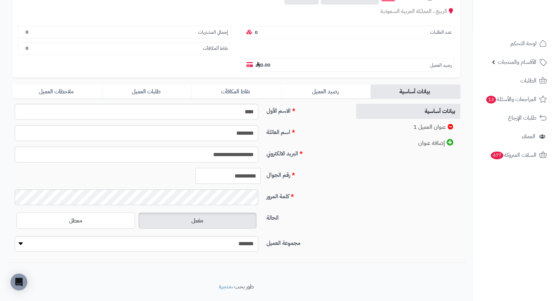
click at [239, 168] on input "**********" at bounding box center [228, 176] width 65 height 16
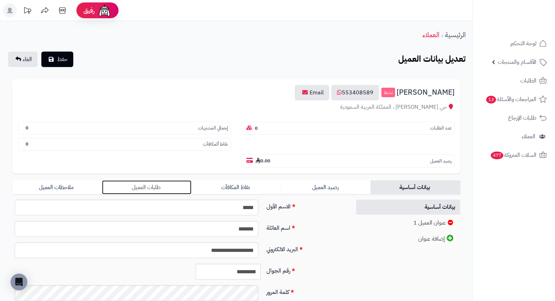
click at [155, 180] on link "طلبات العميل" at bounding box center [147, 187] width 90 height 14
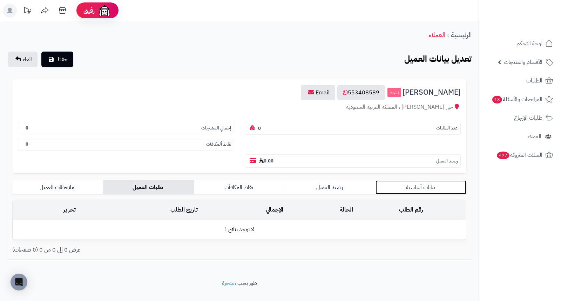
click at [422, 180] on link "بيانات أساسية" at bounding box center [420, 187] width 91 height 14
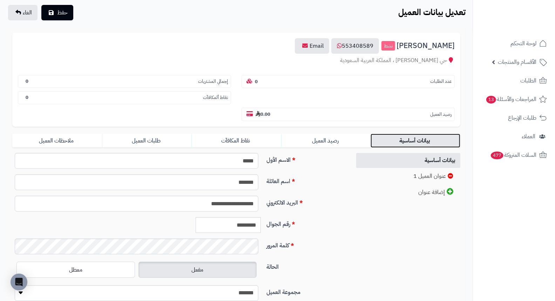
scroll to position [96, 0]
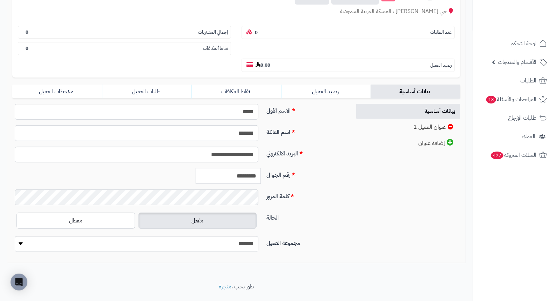
click at [241, 168] on input "*********" at bounding box center [228, 176] width 65 height 16
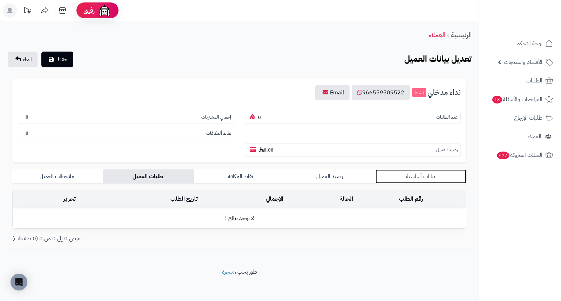
click at [409, 169] on link "بيانات أساسية" at bounding box center [420, 176] width 91 height 14
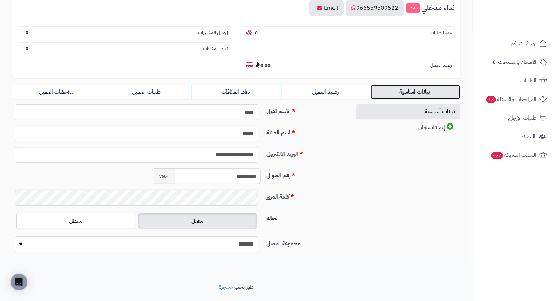
scroll to position [85, 0]
click at [229, 168] on input "*********" at bounding box center [218, 176] width 86 height 16
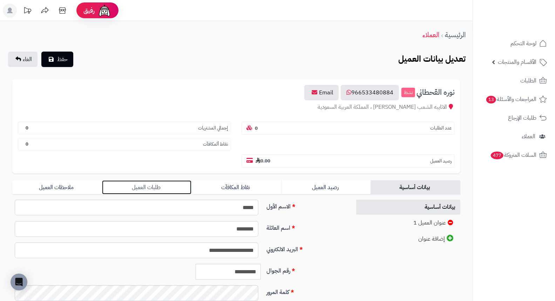
click at [157, 180] on link "طلبات العميل" at bounding box center [147, 187] width 90 height 14
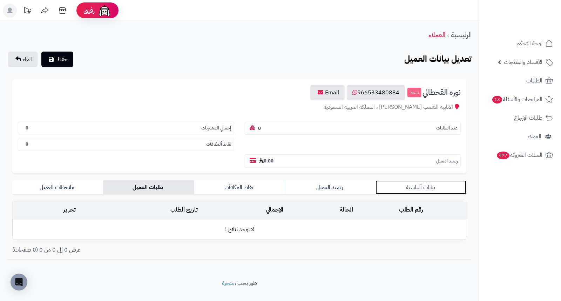
click at [412, 180] on link "بيانات أساسية" at bounding box center [420, 187] width 91 height 14
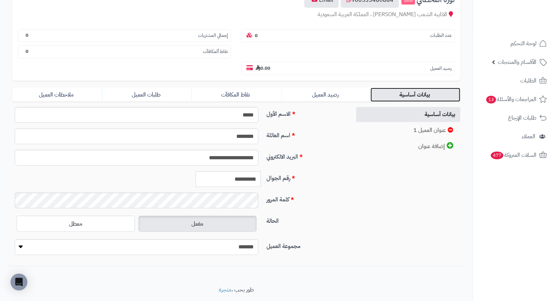
scroll to position [96, 0]
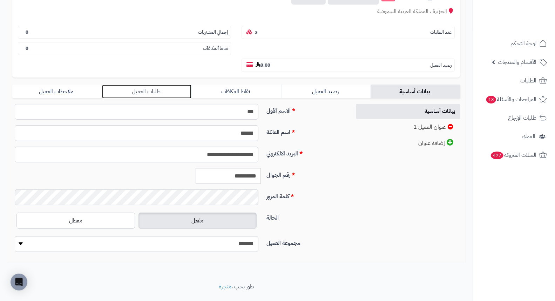
click at [149, 84] on link "طلبات العميل" at bounding box center [147, 91] width 90 height 14
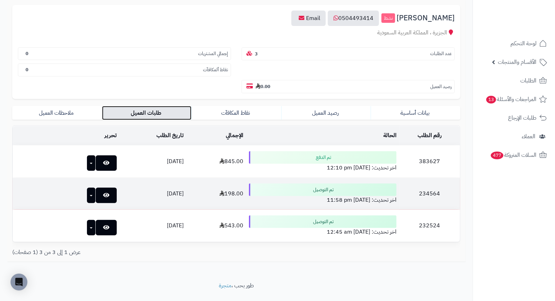
scroll to position [74, 0]
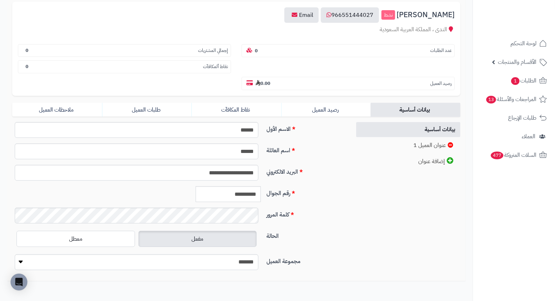
scroll to position [78, 0]
click at [151, 102] on link "طلبات العميل" at bounding box center [147, 109] width 90 height 14
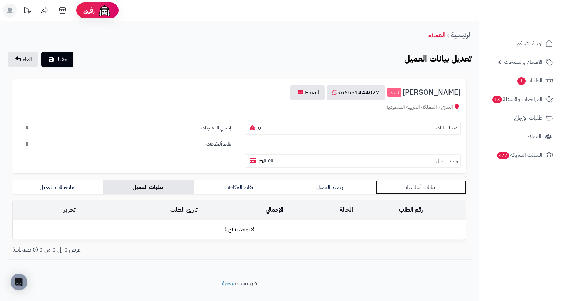
click at [411, 180] on link "بيانات أساسية" at bounding box center [420, 187] width 91 height 14
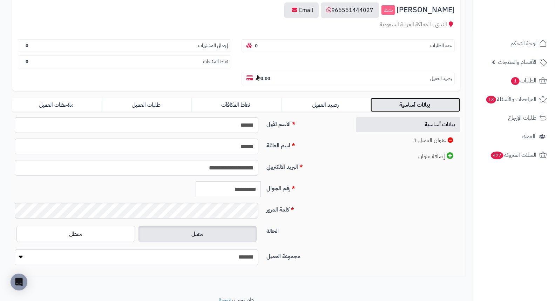
scroll to position [96, 0]
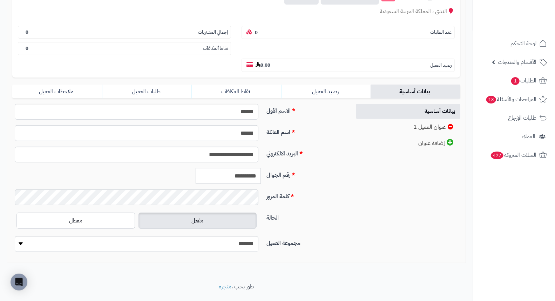
click at [254, 168] on input "**********" at bounding box center [228, 176] width 65 height 16
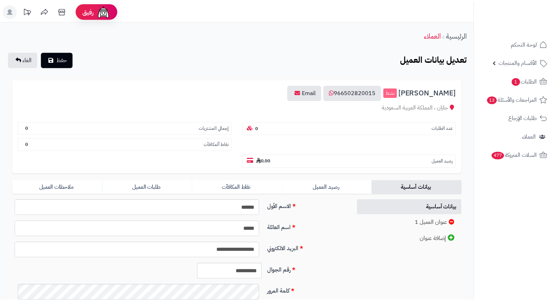
scroll to position [39, 0]
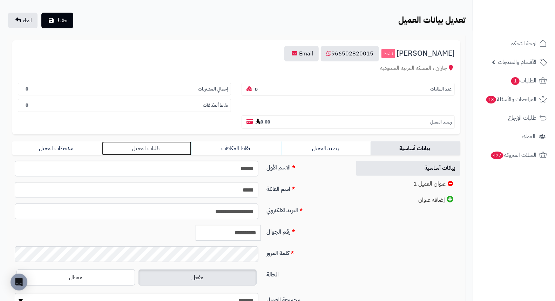
click at [145, 141] on link "طلبات العميل" at bounding box center [147, 148] width 90 height 14
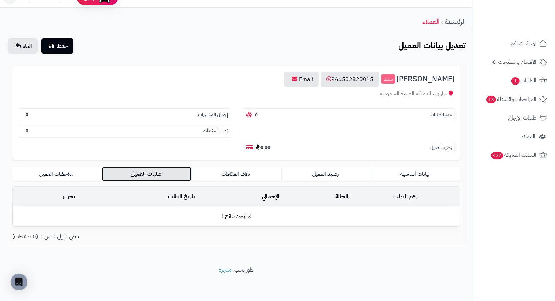
scroll to position [0, 0]
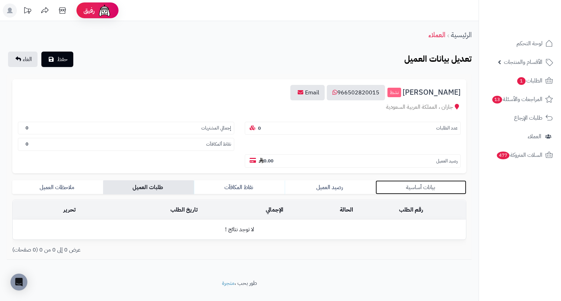
click at [415, 180] on link "بيانات أساسية" at bounding box center [420, 187] width 91 height 14
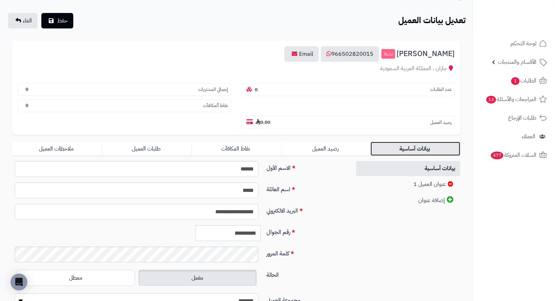
scroll to position [96, 0]
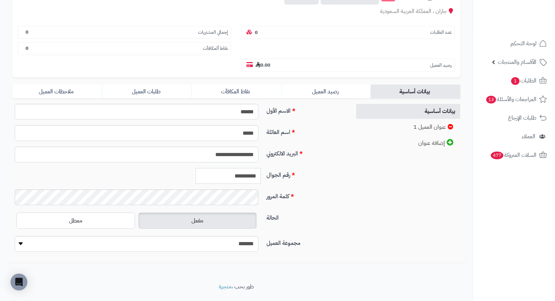
click at [238, 168] on input "**********" at bounding box center [228, 176] width 65 height 16
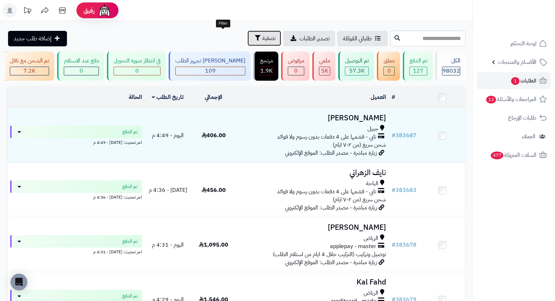
click at [262, 37] on span "تصفية" at bounding box center [268, 38] width 13 height 8
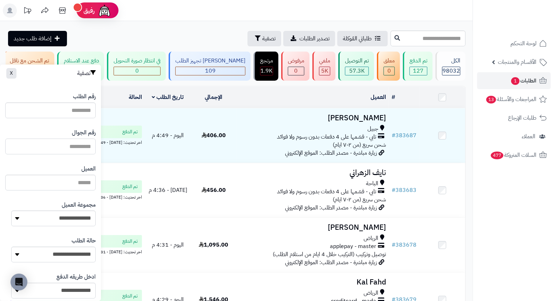
paste input "*********"
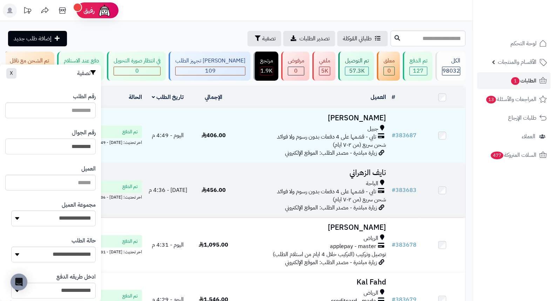
type input "*********"
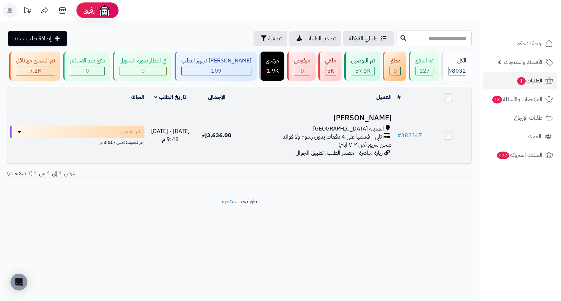
click at [373, 122] on h3 "[PERSON_NAME]" at bounding box center [316, 118] width 149 height 8
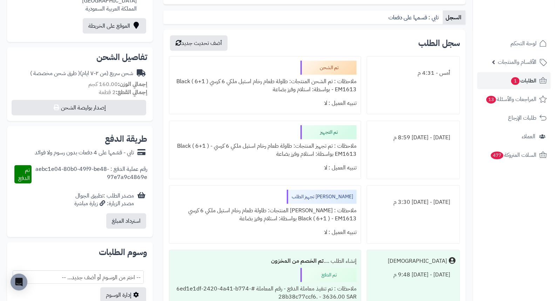
scroll to position [8, 0]
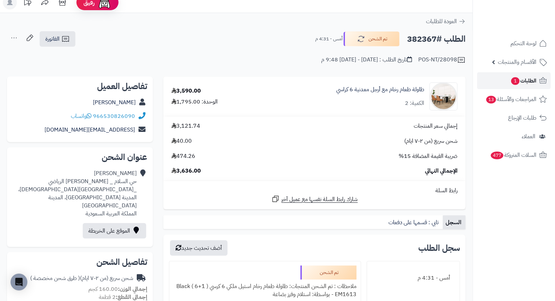
click at [514, 82] on span "1" at bounding box center [515, 81] width 8 height 8
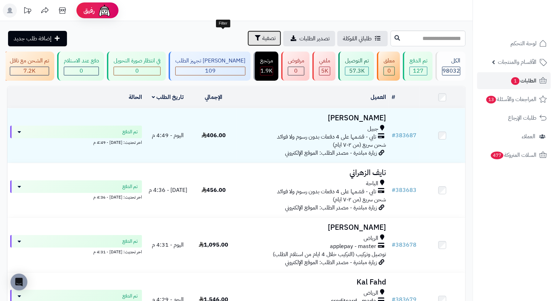
click at [262, 39] on span "تصفية" at bounding box center [268, 38] width 13 height 8
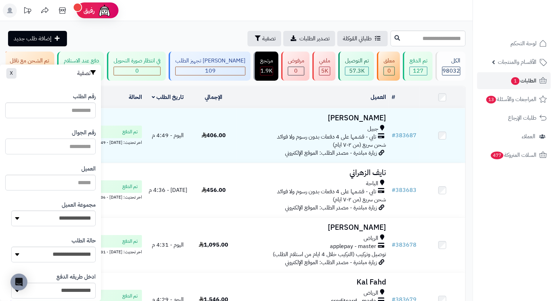
paste input "*********"
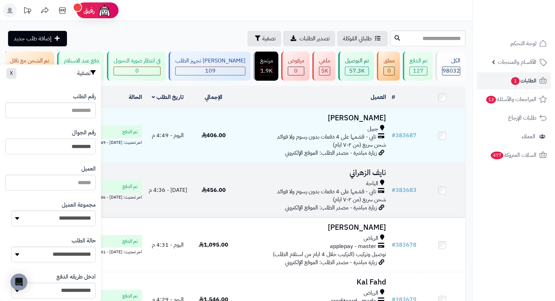
type input "*********"
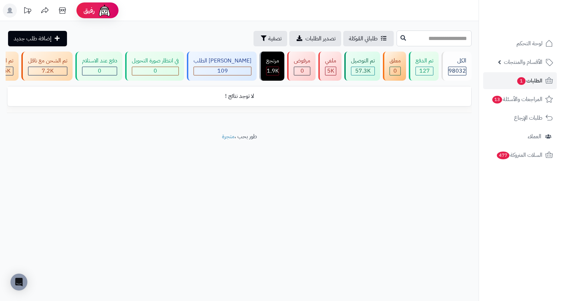
click at [426, 39] on input "text" at bounding box center [433, 38] width 75 height 16
click at [268, 38] on span "تصفية" at bounding box center [274, 38] width 13 height 8
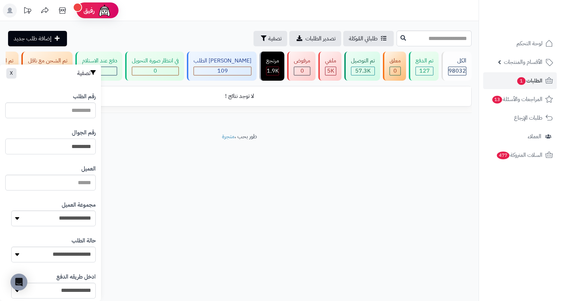
click at [55, 148] on input "*********" at bounding box center [50, 146] width 90 height 16
type input "*********"
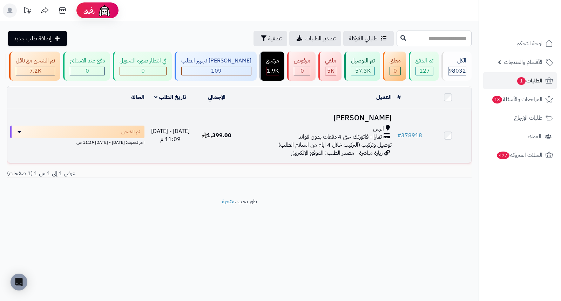
click at [376, 121] on h3 "[PERSON_NAME]" at bounding box center [316, 118] width 149 height 8
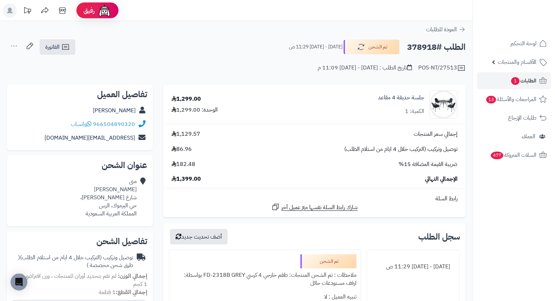
click at [423, 45] on h2 "الطلب #378918" at bounding box center [436, 47] width 59 height 14
copy h2 "378918"
